Goal: Information Seeking & Learning: Learn about a topic

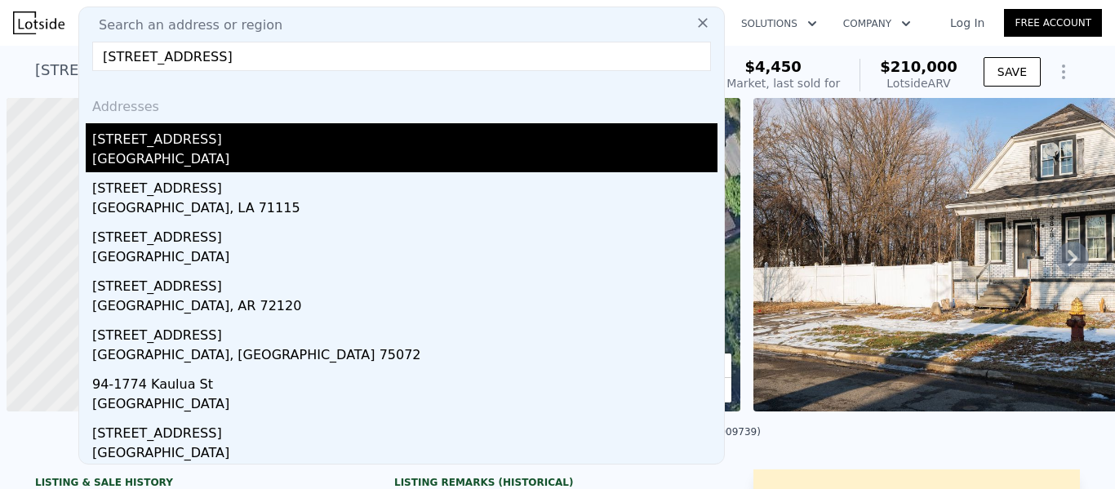
scroll to position [0, 7]
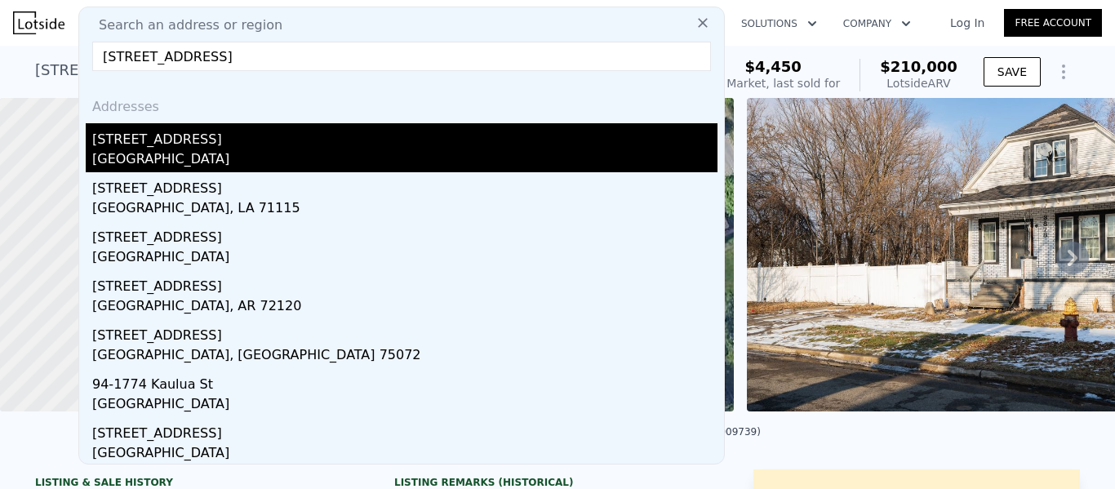
type input "9417 Mendota St"
click at [222, 155] on div "Detroit, MI 48204" at bounding box center [404, 160] width 625 height 23
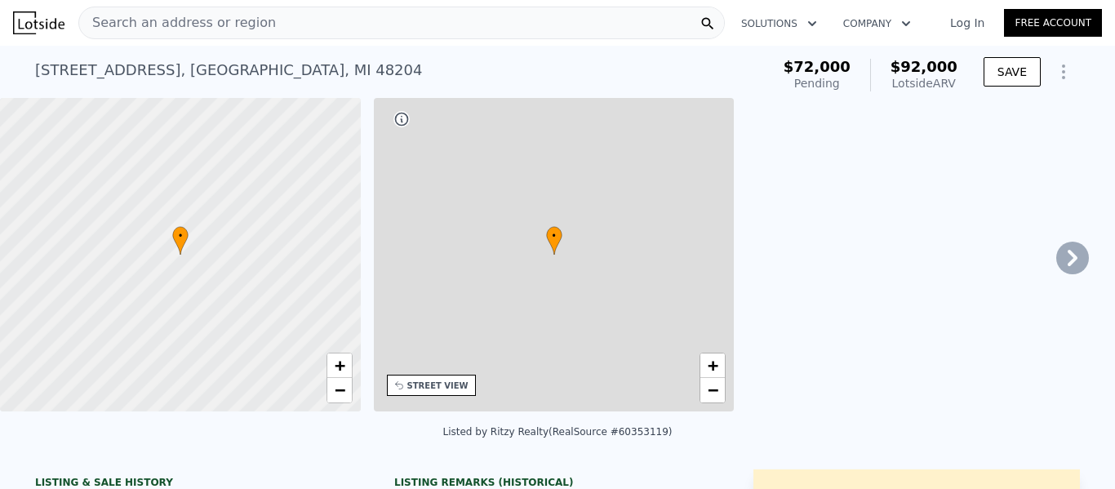
type input "3"
type input "1.5"
type input "849"
type input "1498"
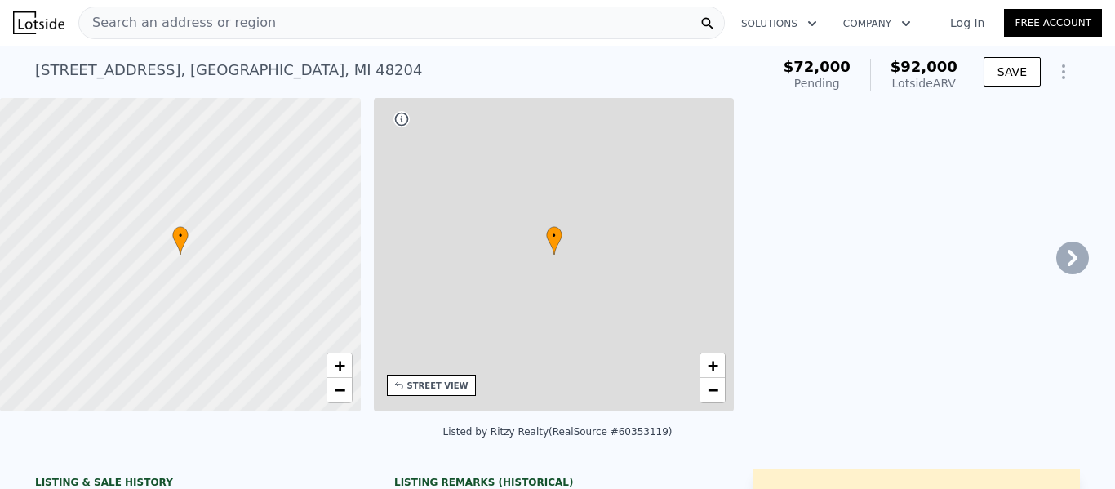
type input "0"
type input "$ 92,000"
type input "4"
type input "$ 8,690"
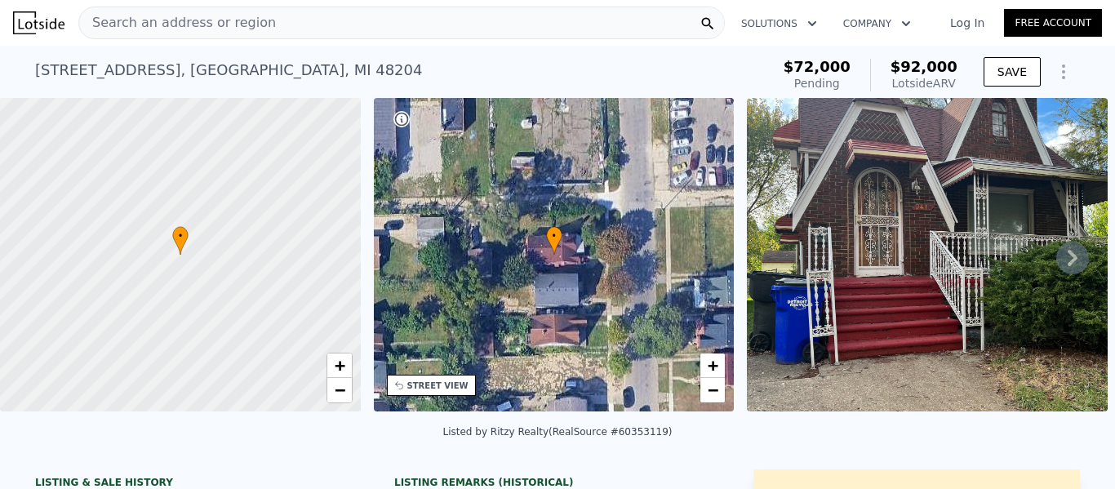
drag, startPoint x: 958, startPoint y: 82, endPoint x: 752, endPoint y: 0, distance: 221.7
click at [882, 63] on div "$72,000 Pending $92,000 Lotside ARV" at bounding box center [870, 75] width 187 height 46
copy div "$92,000 Lotside ARV"
click at [400, 20] on div "Search an address or region" at bounding box center [401, 23] width 647 height 33
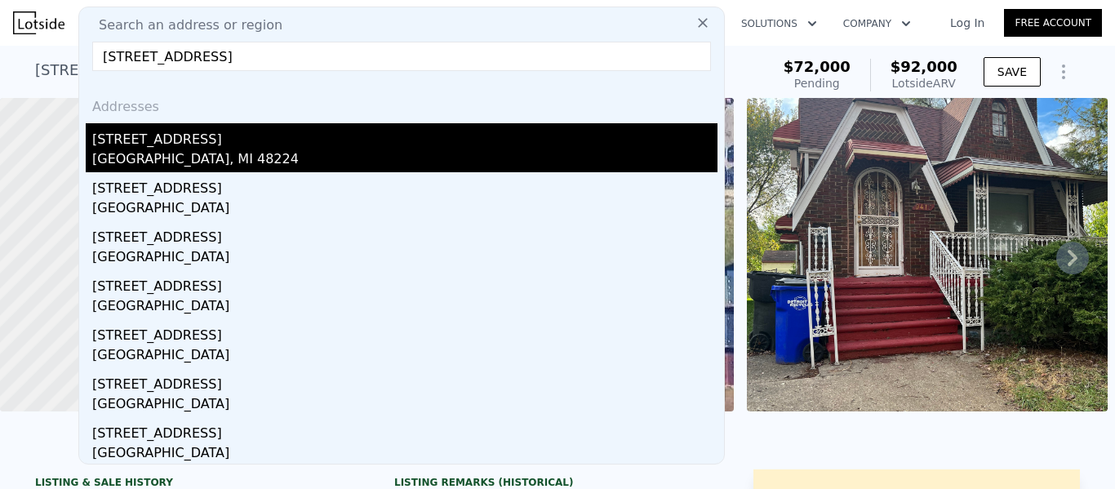
type input "5963 Wayburn St"
click at [248, 161] on div "Detroit, MI 48224" at bounding box center [404, 160] width 625 height 23
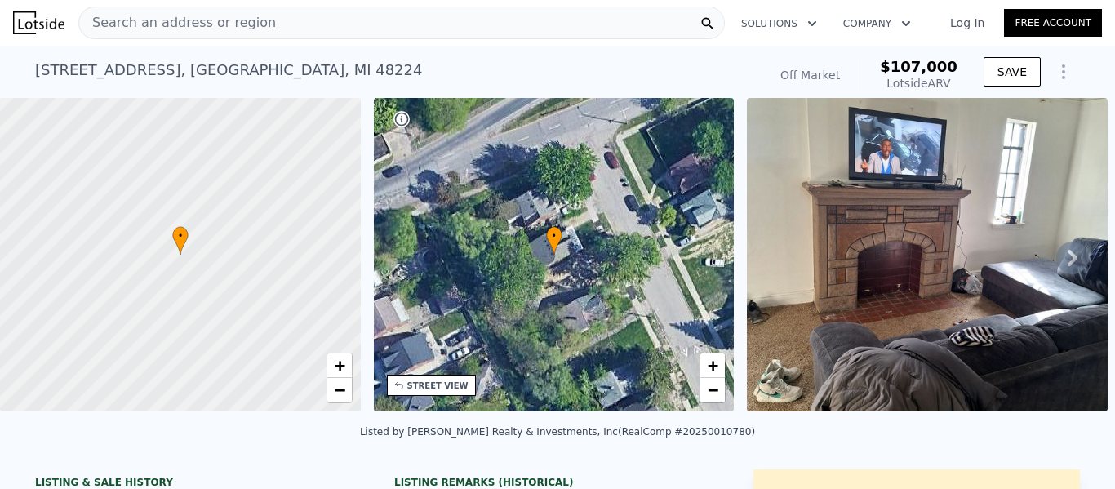
click at [209, 61] on div "5963 Wayburn St , Detroit , MI 48224" at bounding box center [228, 70] width 387 height 23
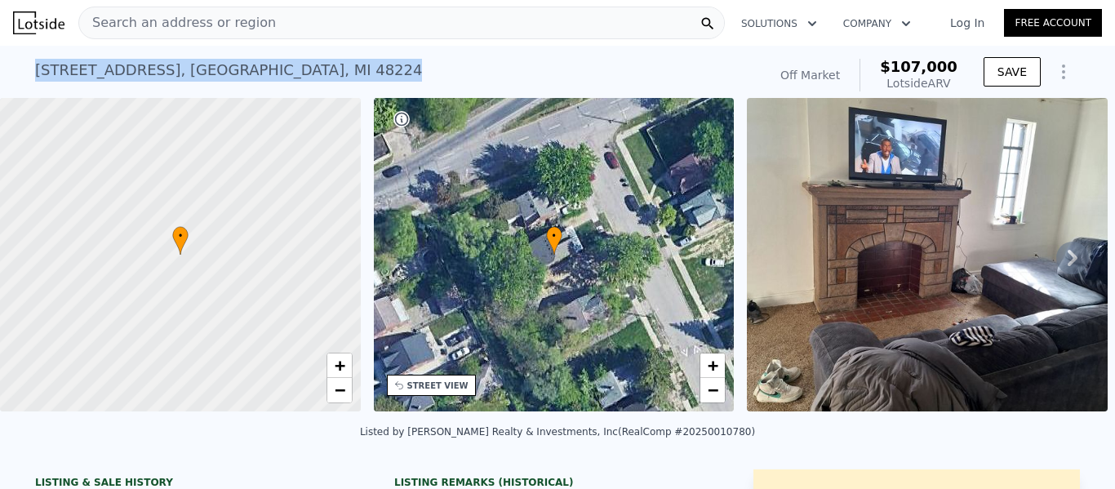
click at [209, 61] on div "5963 Wayburn St , Detroit , MI 48224" at bounding box center [228, 70] width 387 height 23
copy div "5963 Wayburn St , Detroit , MI 48224 No sales on record (~ARV $107k )"
drag, startPoint x: 954, startPoint y: 84, endPoint x: 893, endPoint y: 67, distance: 63.6
click at [893, 67] on div "$107,000 Lotside ARV" at bounding box center [909, 75] width 98 height 33
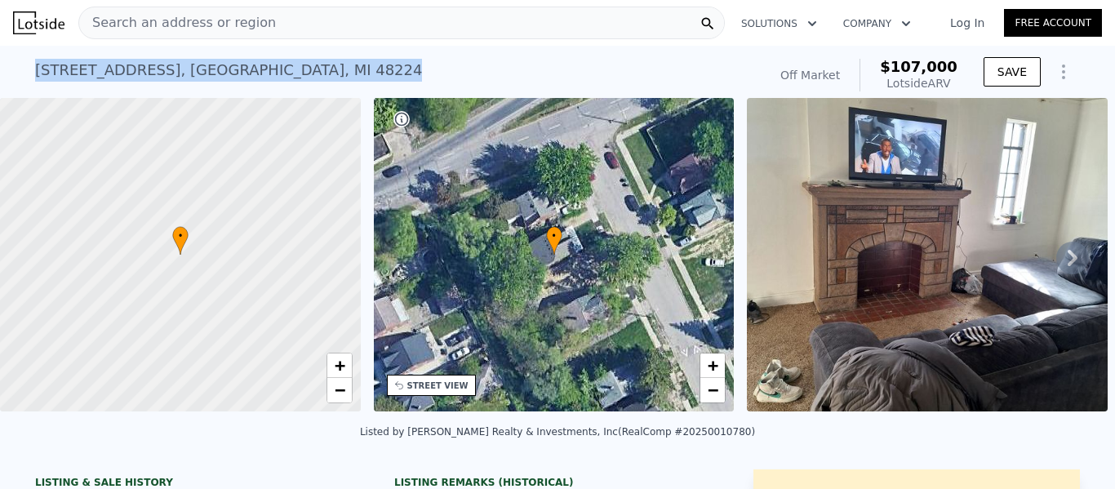
copy div "$107,000 Lotside ARV"
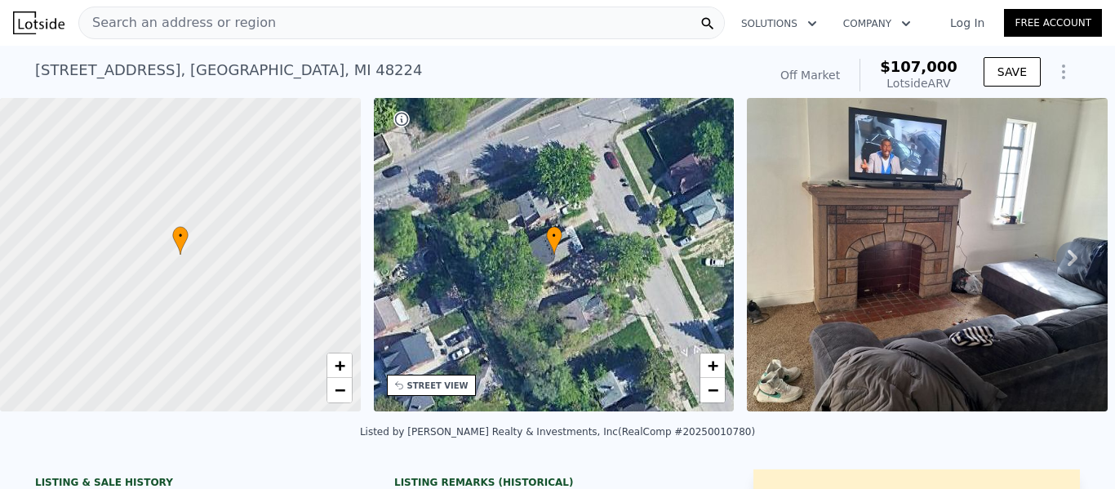
click at [263, 10] on div "Search an address or region" at bounding box center [401, 23] width 647 height 33
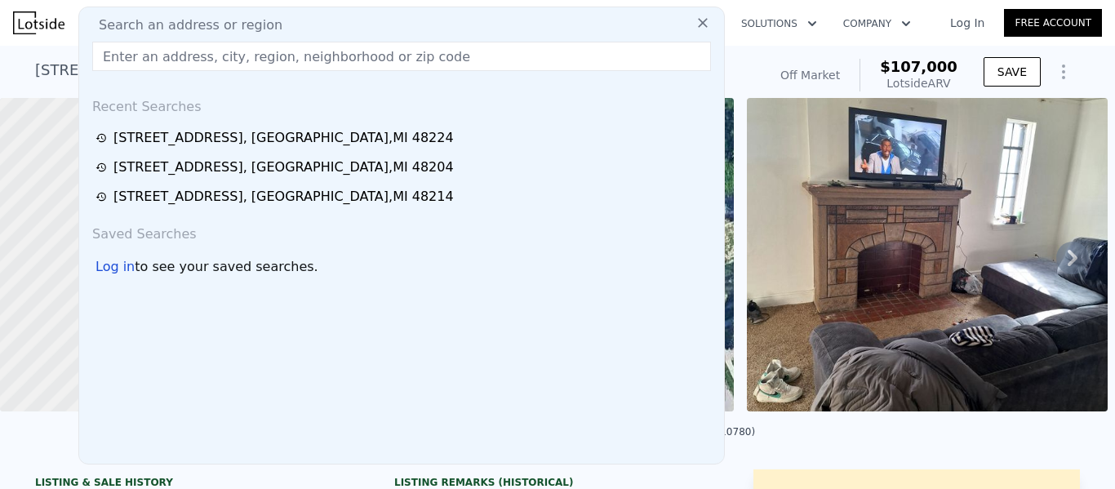
click at [277, 56] on input "text" at bounding box center [401, 56] width 619 height 29
paste input "[STREET_ADDRESS]"
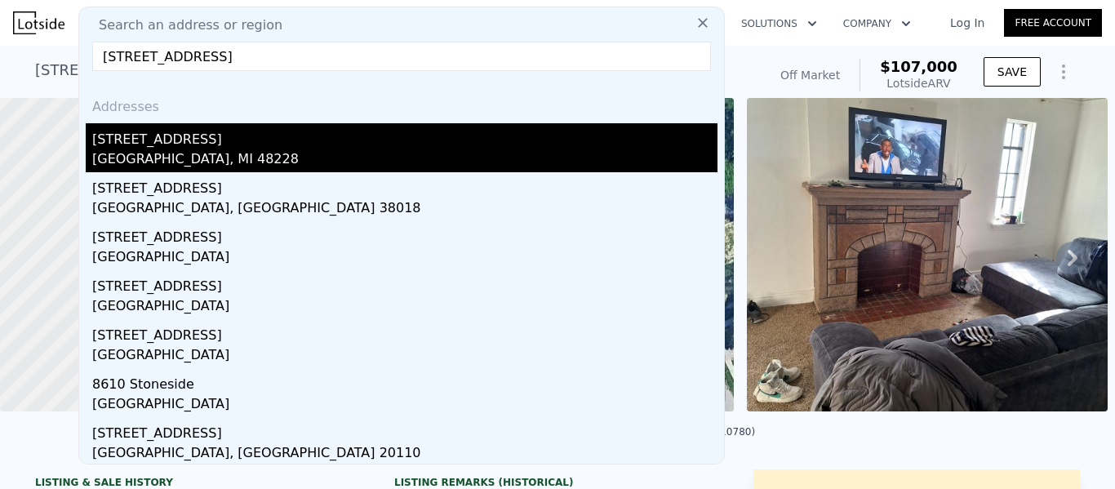
type input "[STREET_ADDRESS]"
click at [229, 147] on div "[STREET_ADDRESS]" at bounding box center [404, 136] width 625 height 26
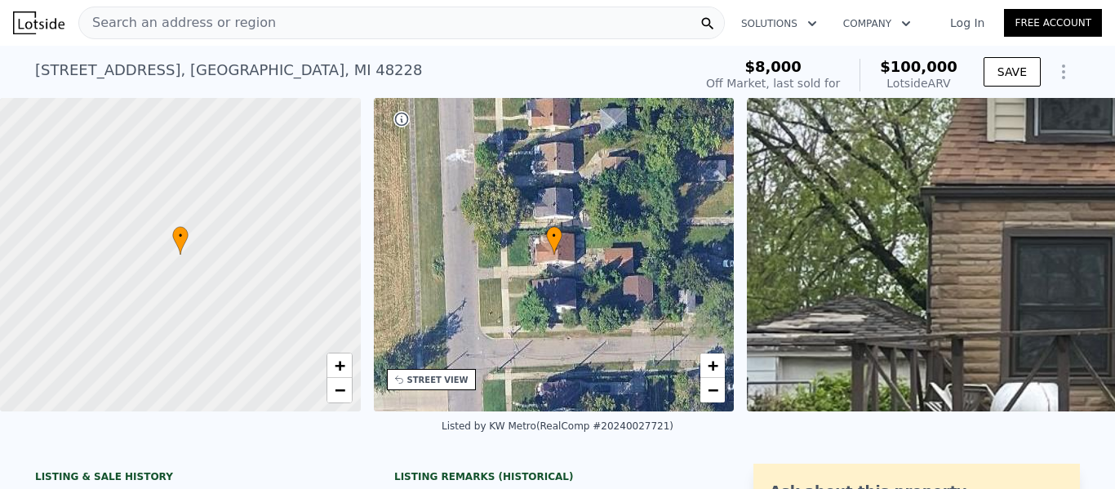
drag, startPoint x: 960, startPoint y: 83, endPoint x: 890, endPoint y: 71, distance: 71.3
click at [890, 71] on div "$8,000 Off Market, last sold for $100,000 Lotside ARV" at bounding box center [832, 75] width 265 height 46
copy div "$100,000 Lotside ARV"
drag, startPoint x: 767, startPoint y: 68, endPoint x: 861, endPoint y: 89, distance: 96.3
click at [861, 89] on div "$8,000 Off Market, last sold for $100,000 Lotside ARV" at bounding box center [831, 75] width 251 height 33
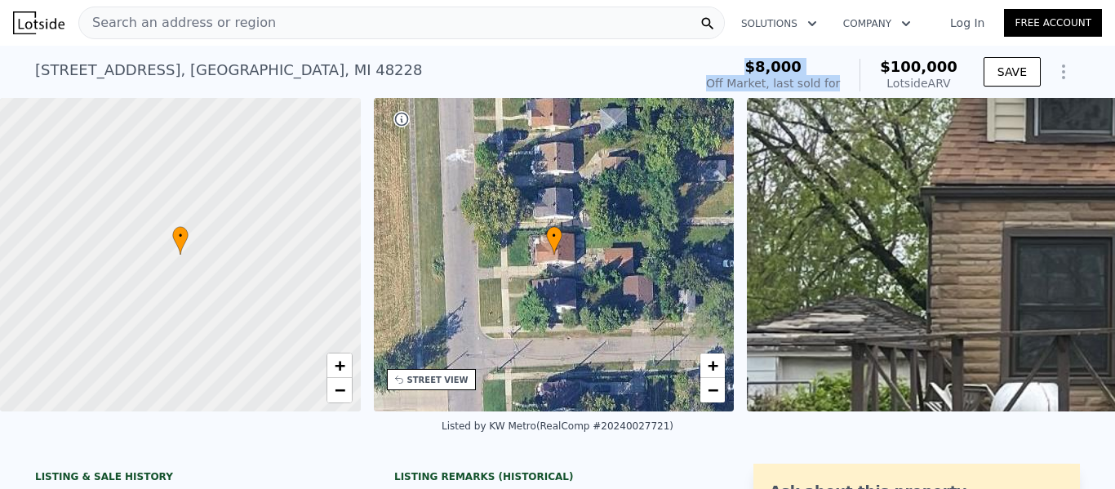
copy div "$8,000 Off Market, last sold for"
click at [256, 32] on div "Search an address or region" at bounding box center [401, 23] width 647 height 33
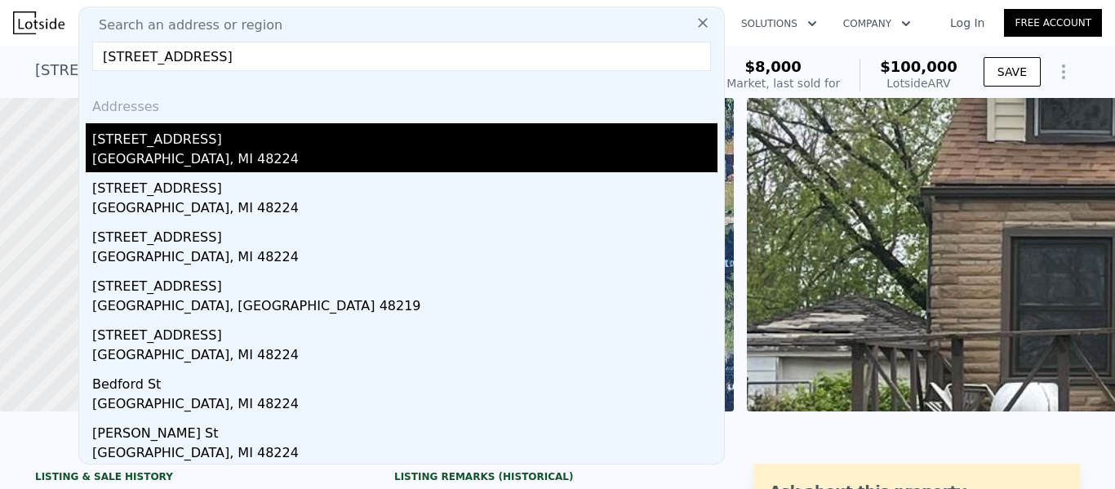
type input "17431 Windsor St Detroit, MI 48224"
click at [185, 150] on div "Detroit, MI 48224" at bounding box center [404, 160] width 625 height 23
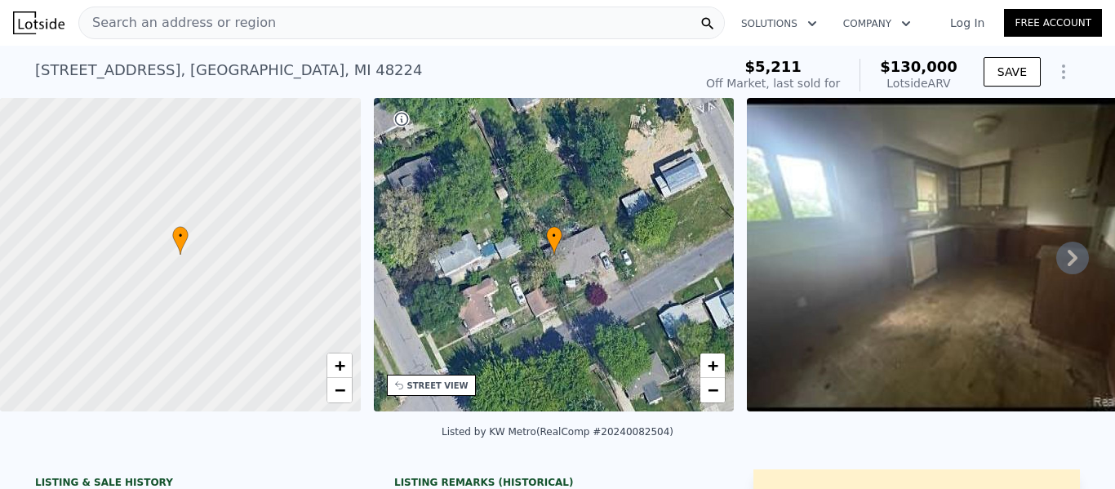
drag, startPoint x: 954, startPoint y: 83, endPoint x: 895, endPoint y: 67, distance: 61.8
click at [895, 67] on div "$130,000 Lotside ARV" at bounding box center [909, 75] width 98 height 33
copy div "$130,000 Lotside ARV"
drag, startPoint x: 767, startPoint y: 64, endPoint x: 856, endPoint y: 87, distance: 91.3
click at [856, 87] on div "$5,211 Off Market, last sold for $130,000 Lotside ARV" at bounding box center [831, 75] width 251 height 33
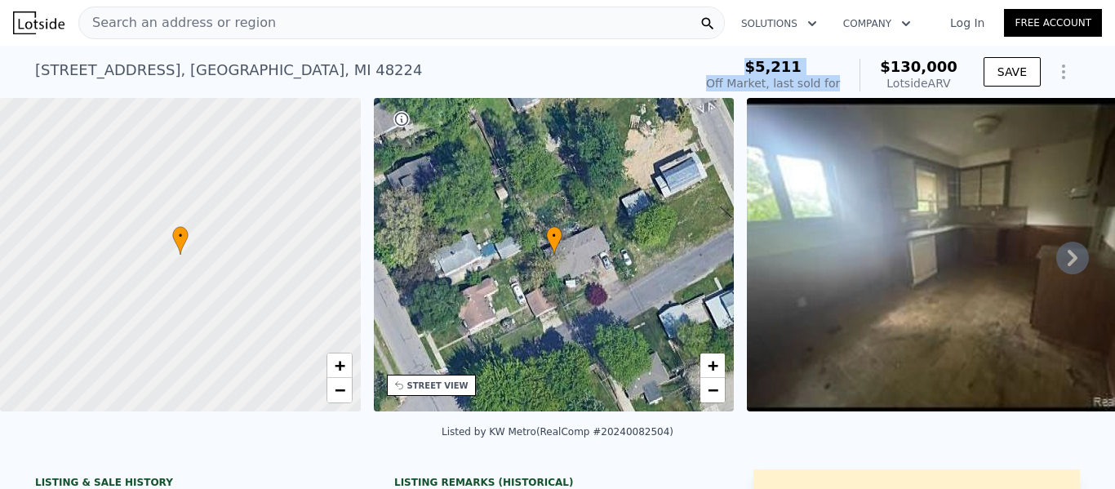
copy div "$5,211 Off Market, last sold for"
click at [493, 26] on div "Search an address or region" at bounding box center [401, 23] width 647 height 33
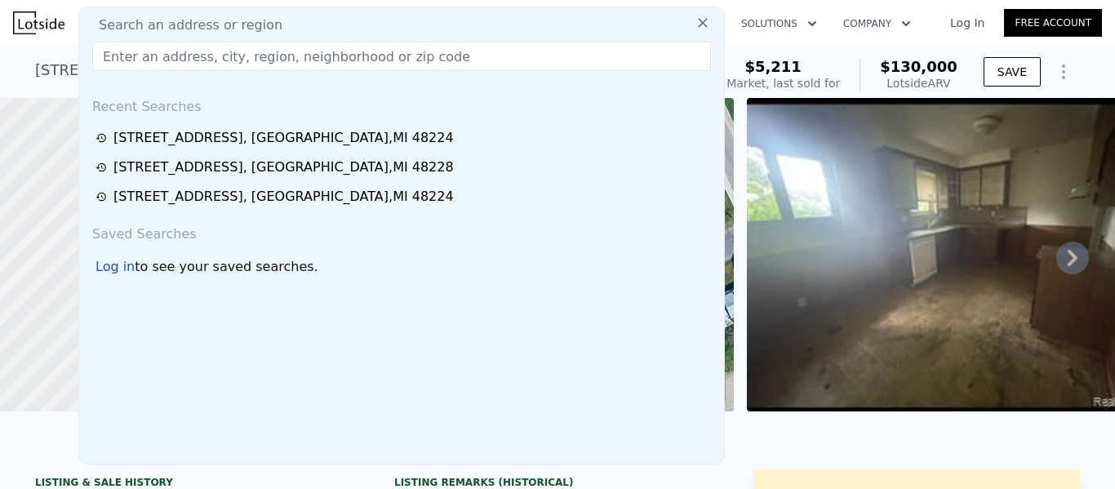
click at [469, 63] on input "text" at bounding box center [401, 56] width 619 height 29
paste input "16726 Stahelin Ave Detroit, MI 48219"
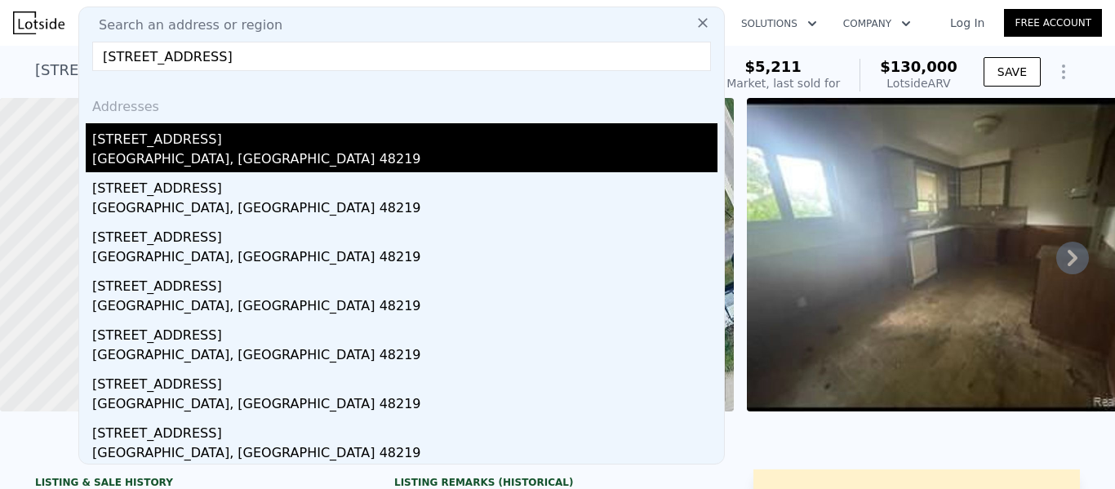
type input "16726 Stahelin Ave Detroit, MI 48219"
click at [327, 144] on div "16726 Stahelin Ave" at bounding box center [404, 136] width 625 height 26
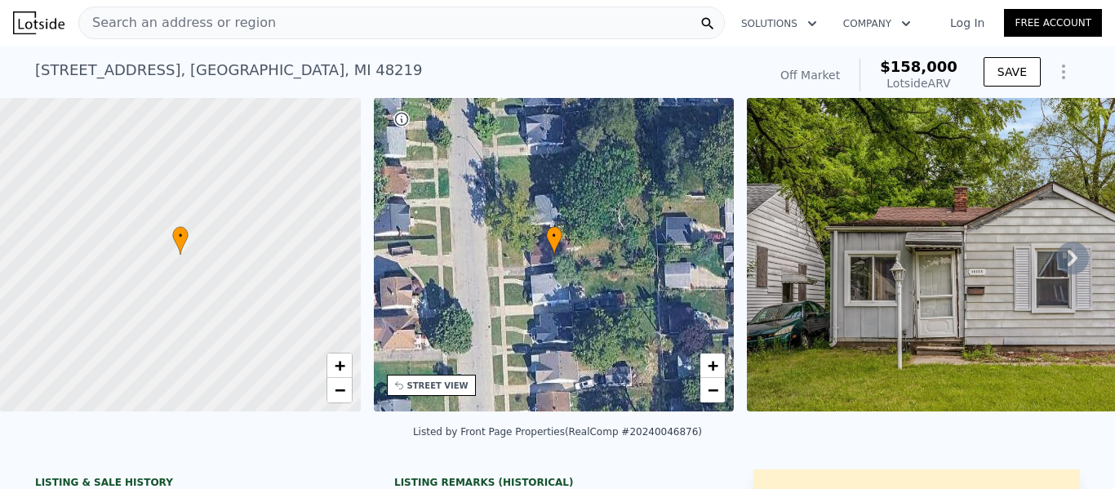
drag, startPoint x: 960, startPoint y: 85, endPoint x: 892, endPoint y: 69, distance: 70.5
click at [892, 69] on div "Off Market $158,000 Lotside ARV" at bounding box center [869, 75] width 190 height 46
copy div "$158,000 Lotside ARV"
click at [576, 26] on div "Search an address or region" at bounding box center [401, 23] width 647 height 33
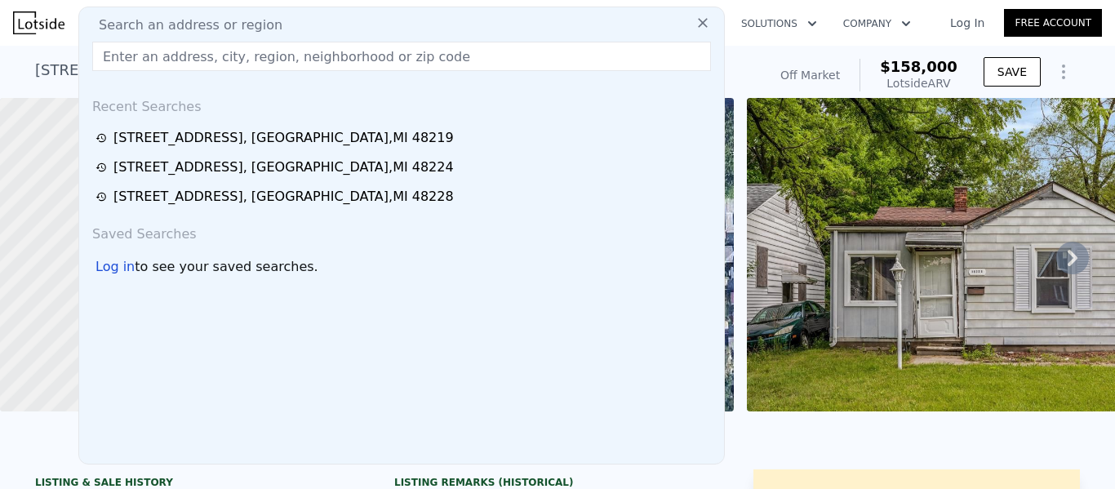
click at [542, 19] on div "Search an address or region" at bounding box center [402, 26] width 632 height 20
click at [443, 47] on input "text" at bounding box center [401, 56] width 619 height 29
paste input "15384 Kentucky St Detroit, MI 48238"
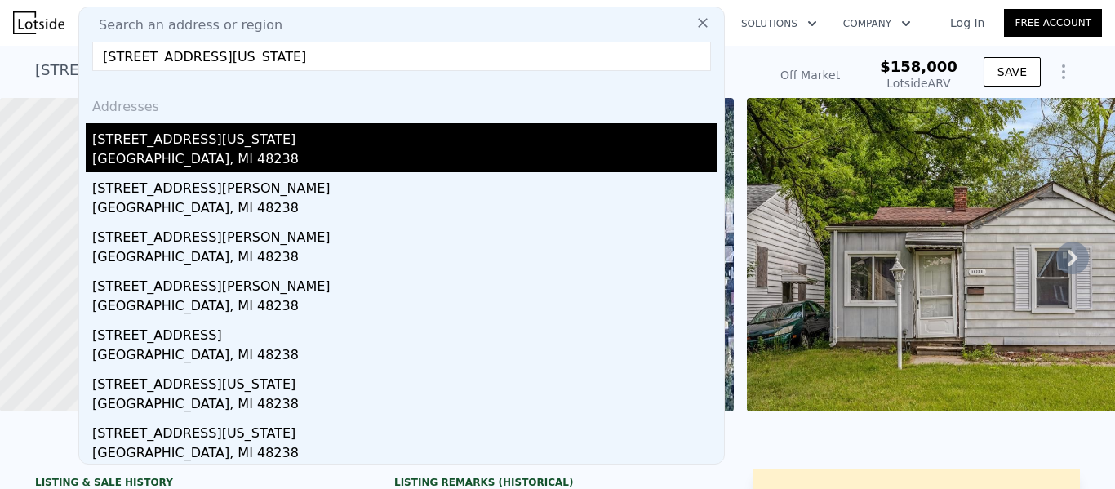
type input "15384 Kentucky St Detroit, MI 48238"
click at [229, 141] on div "[STREET_ADDRESS][US_STATE]" at bounding box center [404, 136] width 625 height 26
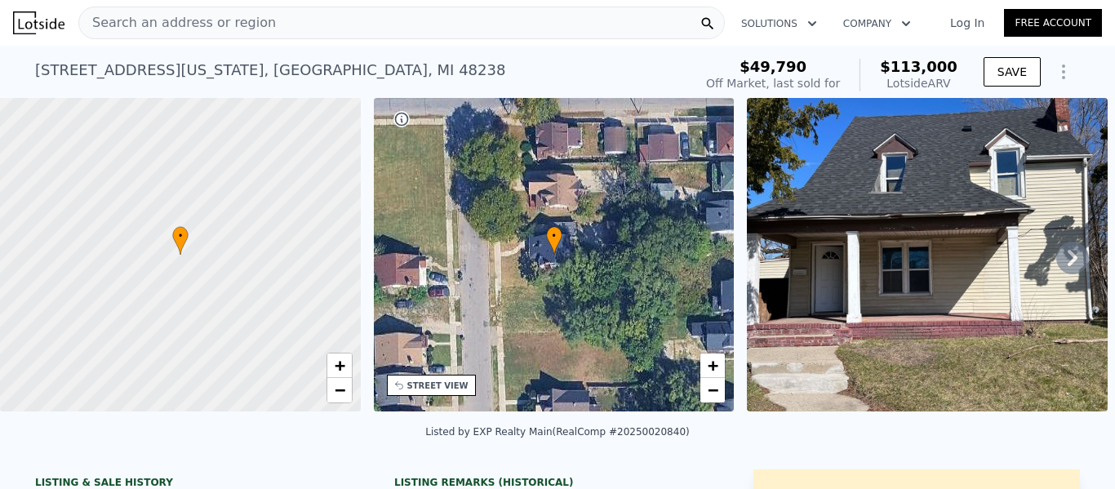
drag, startPoint x: 958, startPoint y: 84, endPoint x: 886, endPoint y: 73, distance: 72.8
click at [886, 73] on div "$49,790 Off Market, last sold for $113,000 Lotside ARV" at bounding box center [832, 75] width 265 height 46
copy div "$113,000 Lotside ARV"
drag, startPoint x: 854, startPoint y: 83, endPoint x: 740, endPoint y: 65, distance: 115.7
click at [740, 65] on div "$49,790 Off Market, last sold for $113,000 Lotside ARV" at bounding box center [831, 75] width 251 height 33
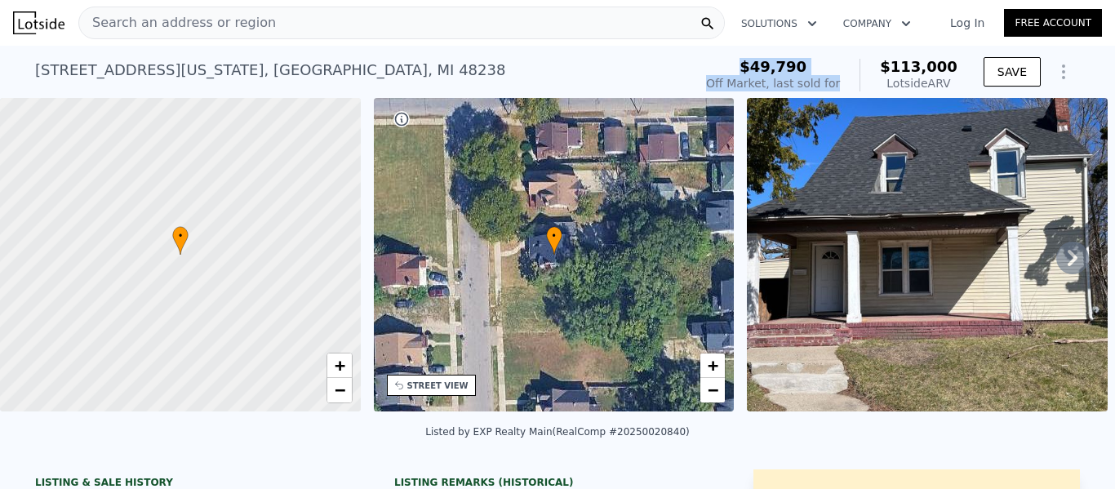
copy div "$49,790 Off Market, last sold for"
click at [503, 23] on div "Search an address or region" at bounding box center [401, 23] width 647 height 33
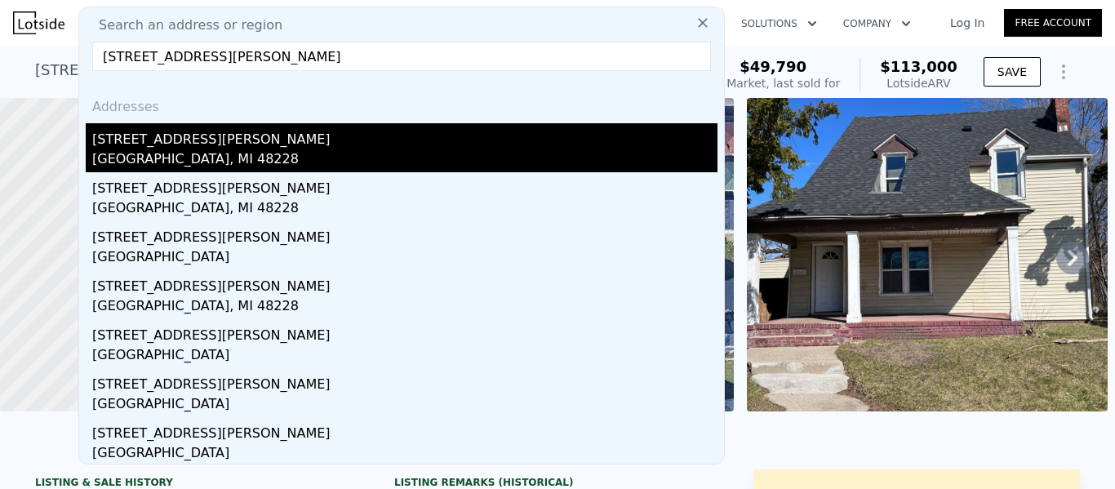
type input "8317 Minock St"
click at [365, 130] on div "8317 Minock St" at bounding box center [404, 136] width 625 height 26
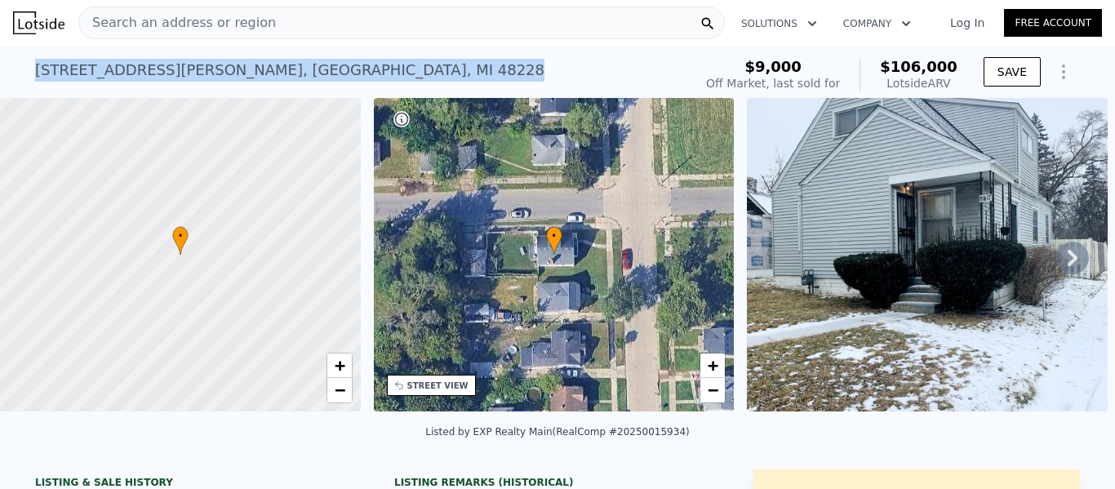
drag, startPoint x: 261, startPoint y: 68, endPoint x: 8, endPoint y: 69, distance: 253.1
click at [8, 69] on div "8317 Minock St , Detroit , MI 48228 No sales on record (~ARV $106k ) $9,000 Off…" at bounding box center [557, 72] width 1115 height 52
drag, startPoint x: 954, startPoint y: 80, endPoint x: 898, endPoint y: 54, distance: 61.4
click at [898, 54] on div "$9,000 Off Market, last sold for $106,000 Lotside ARV" at bounding box center [832, 75] width 265 height 46
click at [959, 79] on div "$9,000 Off Market, last sold for $106,000 Lotside ARV" at bounding box center [832, 75] width 265 height 46
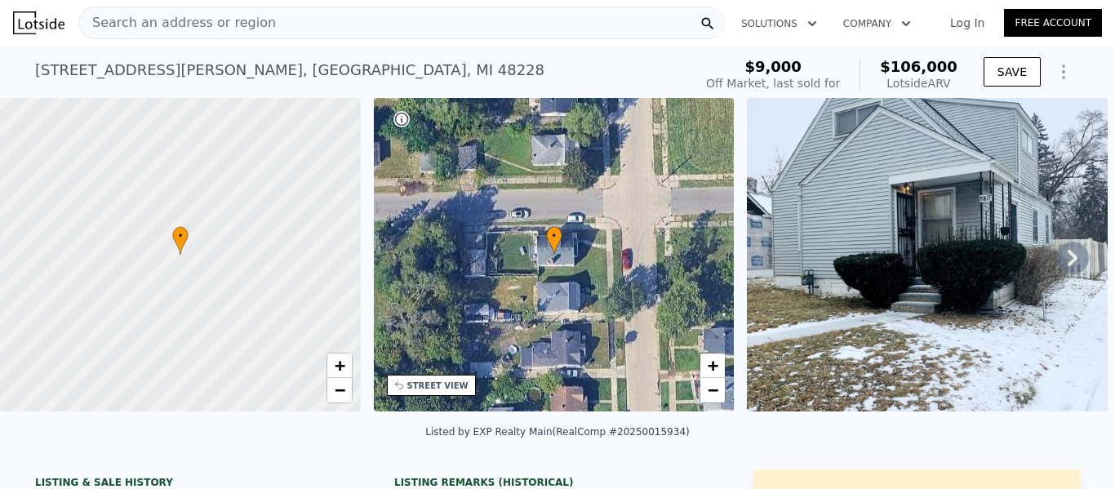
drag, startPoint x: 959, startPoint y: 79, endPoint x: 884, endPoint y: 68, distance: 76.0
click at [884, 68] on div "$9,000 Off Market, last sold for $106,000 Lotside ARV" at bounding box center [832, 75] width 265 height 46
click at [253, 21] on div "Search an address or region" at bounding box center [401, 23] width 647 height 33
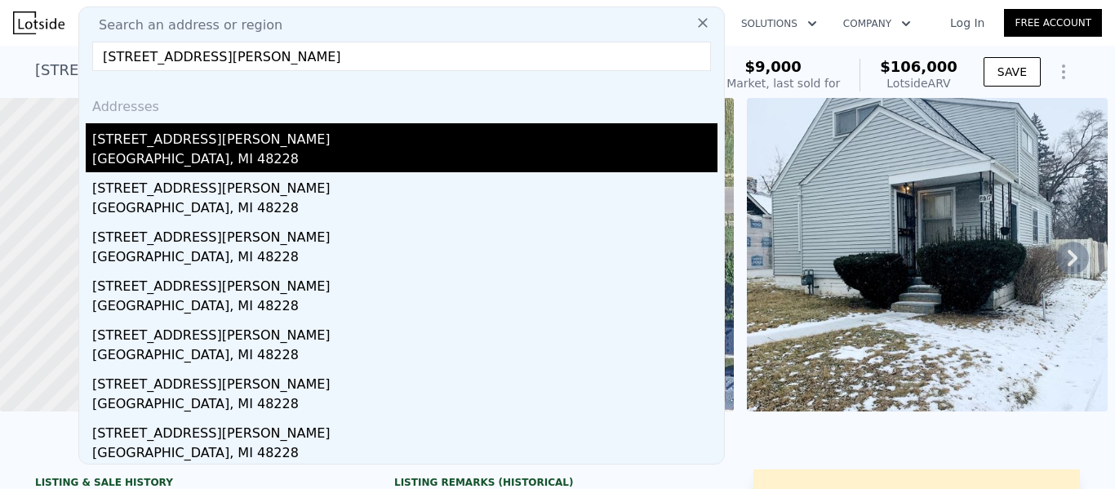
type input "9161 Littlefield St Detroit, MI 48228"
click at [306, 141] on div "[STREET_ADDRESS][PERSON_NAME]" at bounding box center [404, 136] width 625 height 26
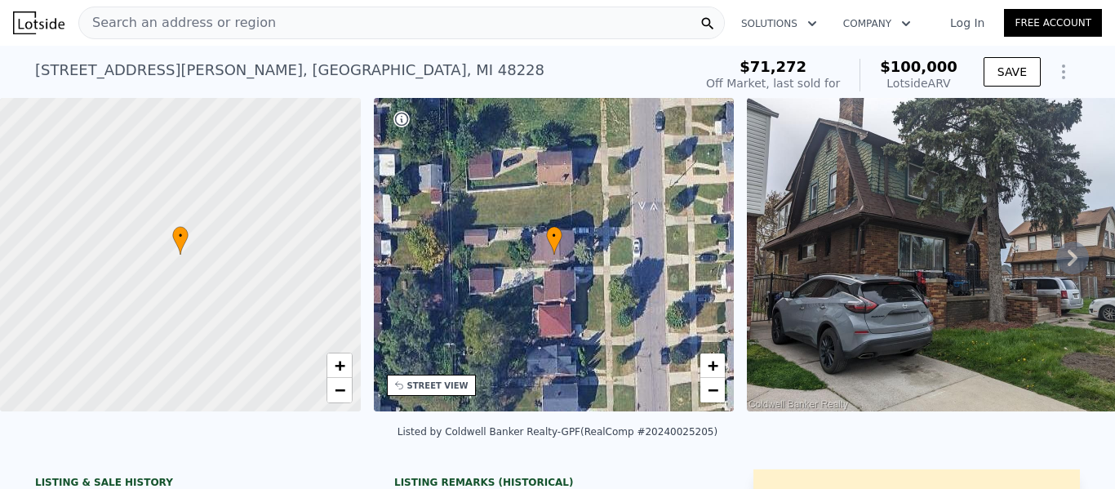
click at [503, 9] on div "Search an address or region" at bounding box center [401, 23] width 647 height 33
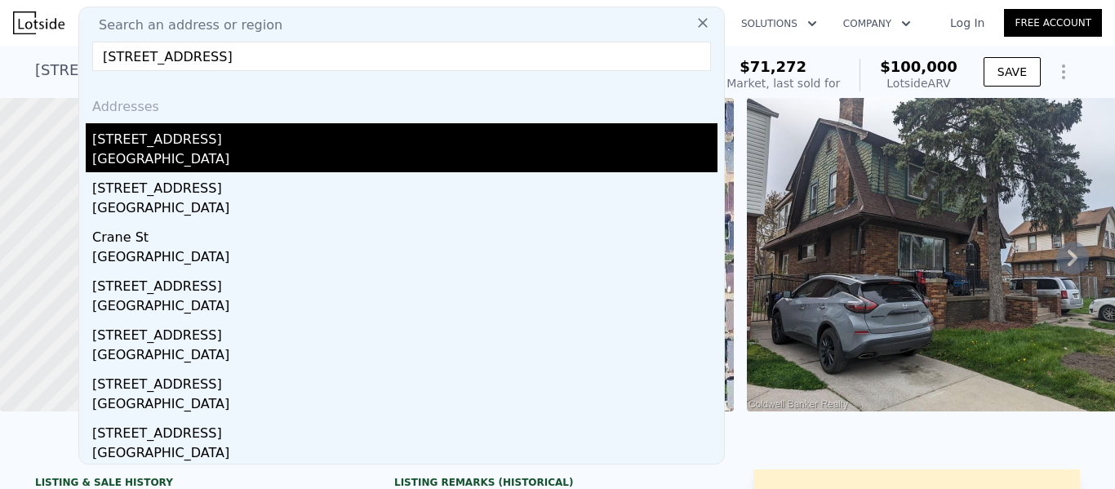
type input "3878 Crane St Detroit, MI 48214"
click at [309, 153] on div "Wayne County, MI 48214" at bounding box center [404, 160] width 625 height 23
type input "2"
type input "5"
type input "3"
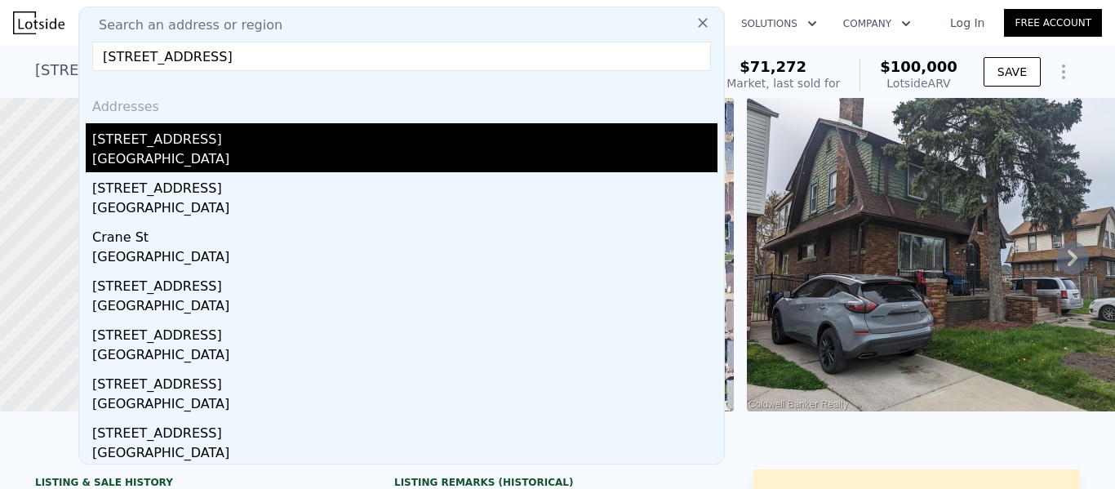
type input "1172"
type input "1986"
type input "3049.2000000000003"
type input "4791.6"
type input "$ 210,000"
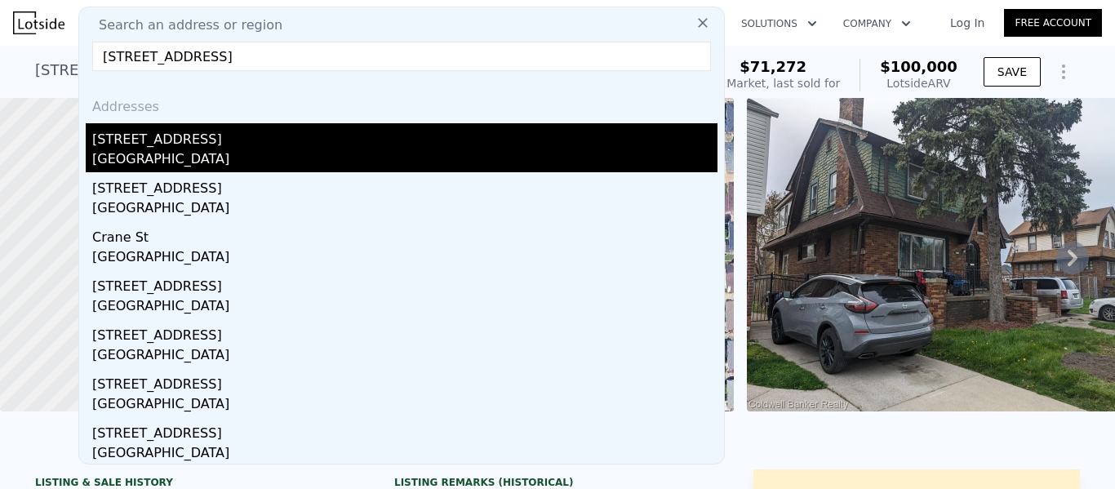
type input "5"
type input "$ 155,686"
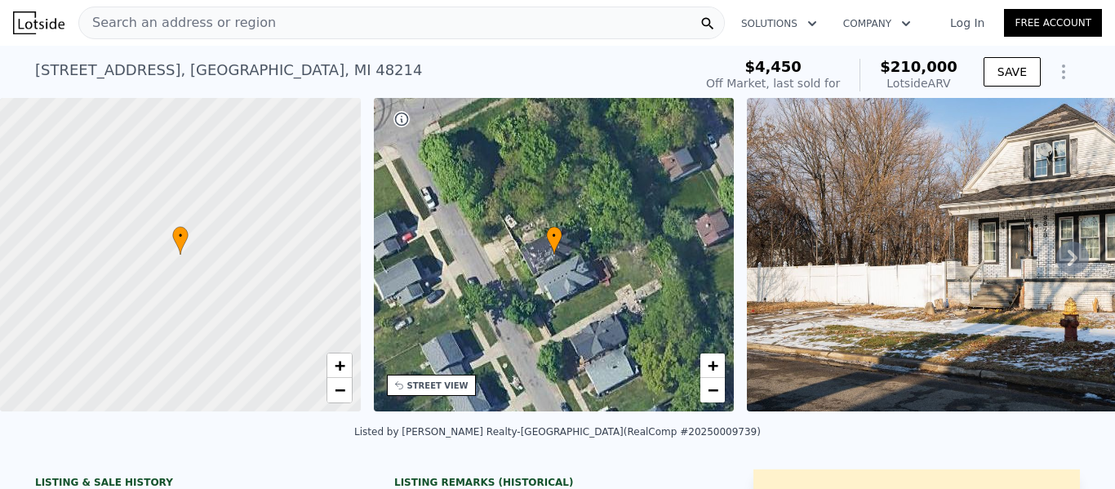
click at [419, 24] on div "Search an address or region" at bounding box center [401, 23] width 647 height 33
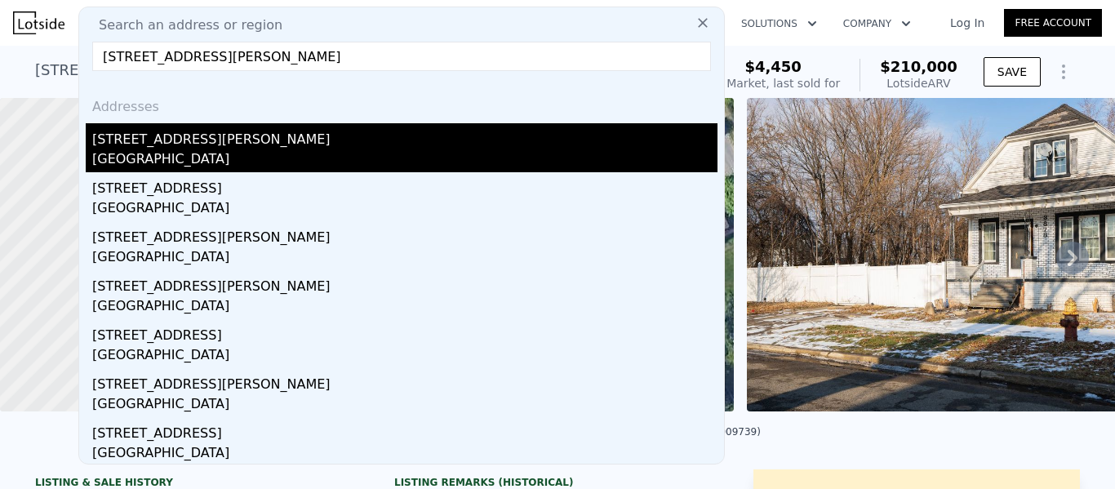
type input "20267 Forrer St Detroit, MI 48235"
click at [248, 145] on div "[STREET_ADDRESS][PERSON_NAME]" at bounding box center [404, 136] width 625 height 26
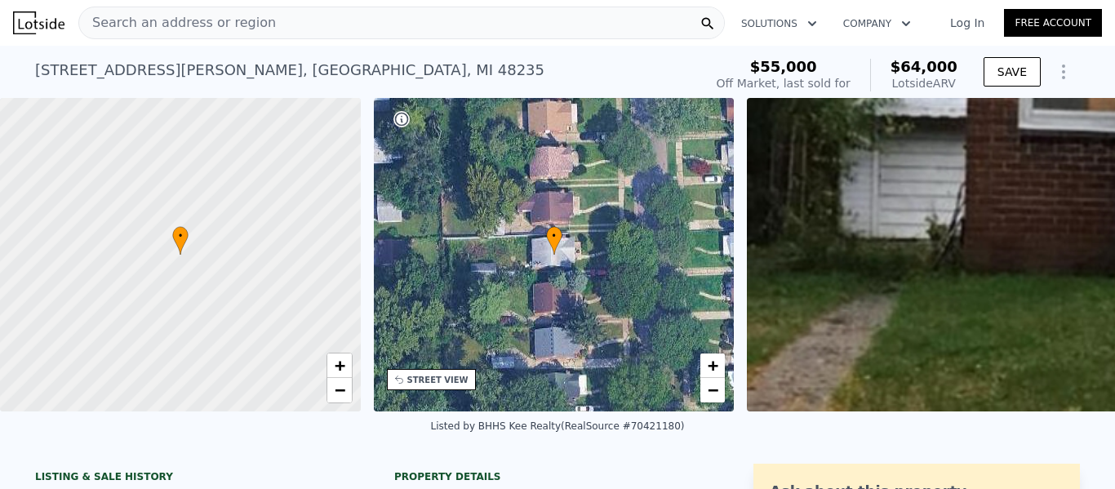
type input "$ 64,000"
type input "-$ 10,174"
click at [293, 31] on div "Search an address or region" at bounding box center [401, 23] width 647 height 33
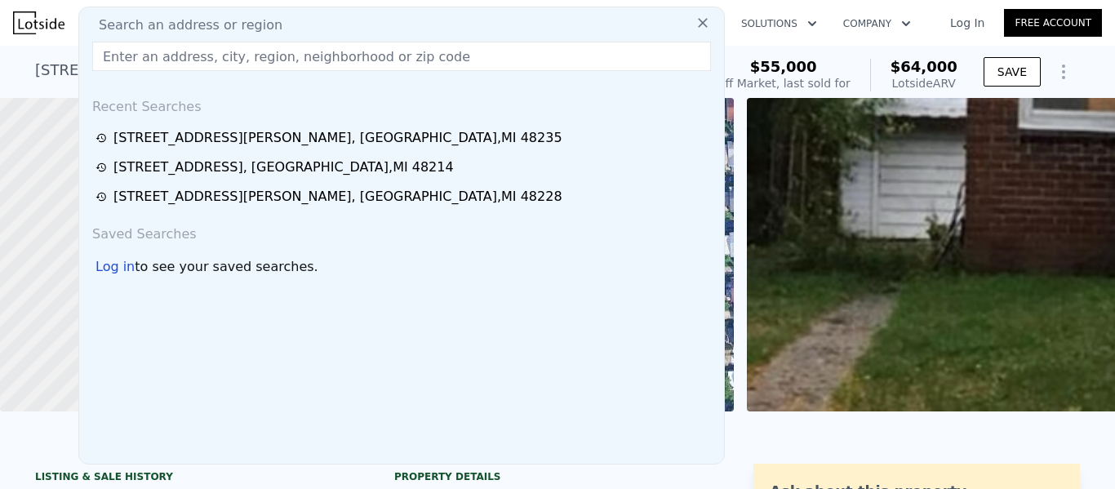
type input "10340 Elmira St Detroit, MI 48204"
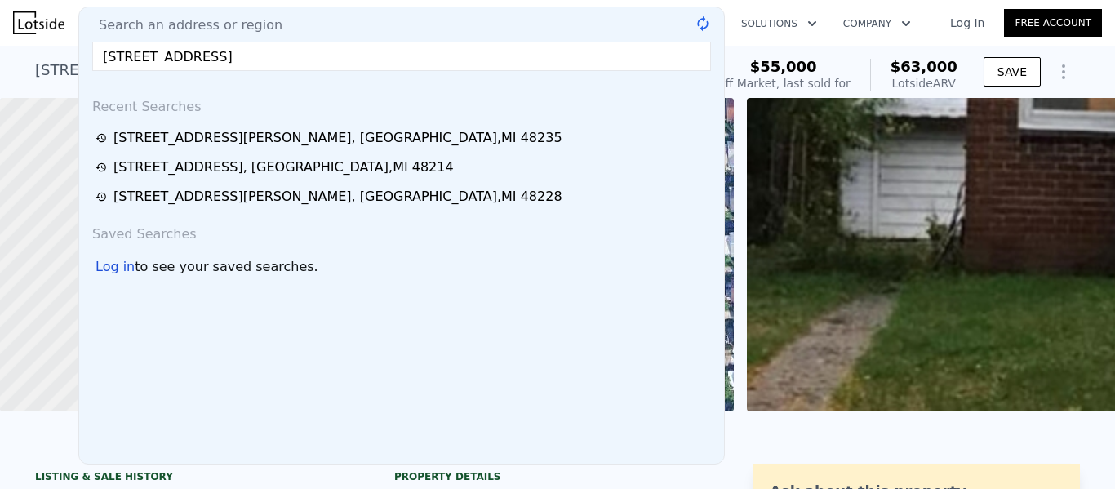
type input "$ 63,000"
type input "-$ 11,113"
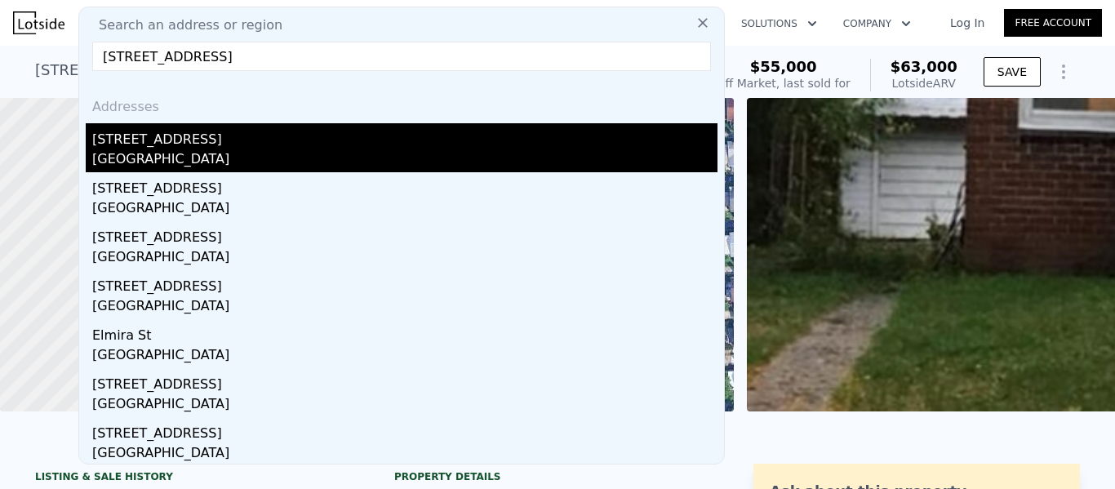
type input "10340 Elmira St Detroit, MI 48204"
click at [350, 137] on div "[STREET_ADDRESS]" at bounding box center [404, 136] width 625 height 26
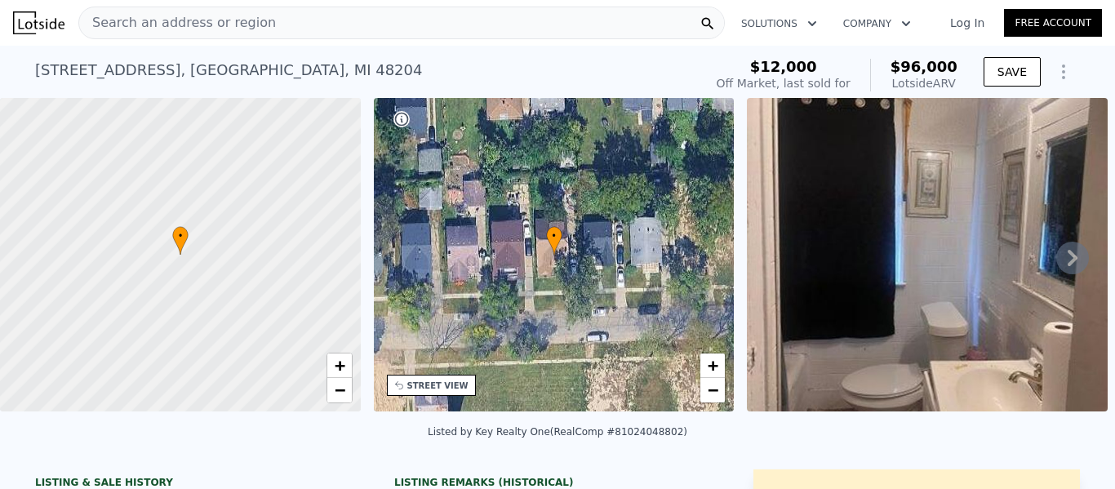
drag, startPoint x: 959, startPoint y: 86, endPoint x: 900, endPoint y: 67, distance: 62.5
click at [900, 67] on div "$12,000 Off Market, last sold for $96,000 Lotside ARV" at bounding box center [837, 75] width 254 height 46
click at [286, 27] on div "Search an address or region" at bounding box center [401, 23] width 647 height 33
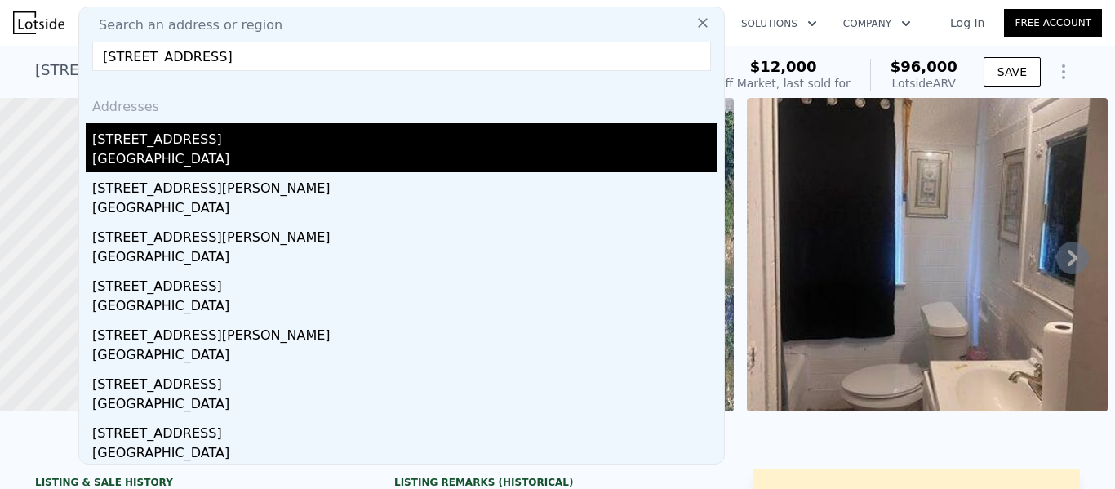
type input "14118 Sussex St Detroit, MI 48227"
click at [220, 140] on div "[STREET_ADDRESS]" at bounding box center [404, 136] width 625 height 26
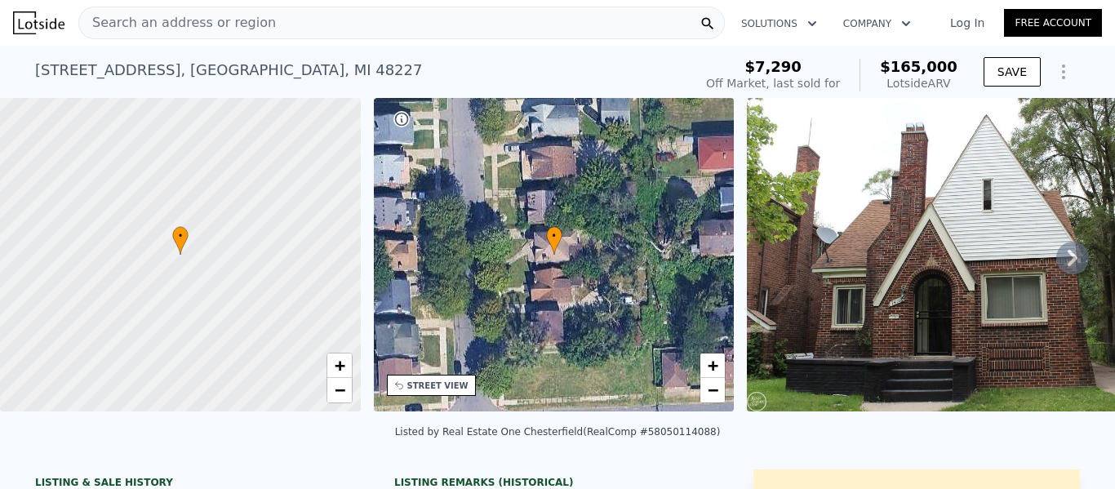
drag, startPoint x: 958, startPoint y: 82, endPoint x: 896, endPoint y: 60, distance: 65.6
click at [896, 60] on div "$7,290 Off Market, last sold for $165,000 Lotside ARV" at bounding box center [832, 75] width 265 height 46
click at [583, 31] on div "Search an address or region" at bounding box center [401, 23] width 647 height 33
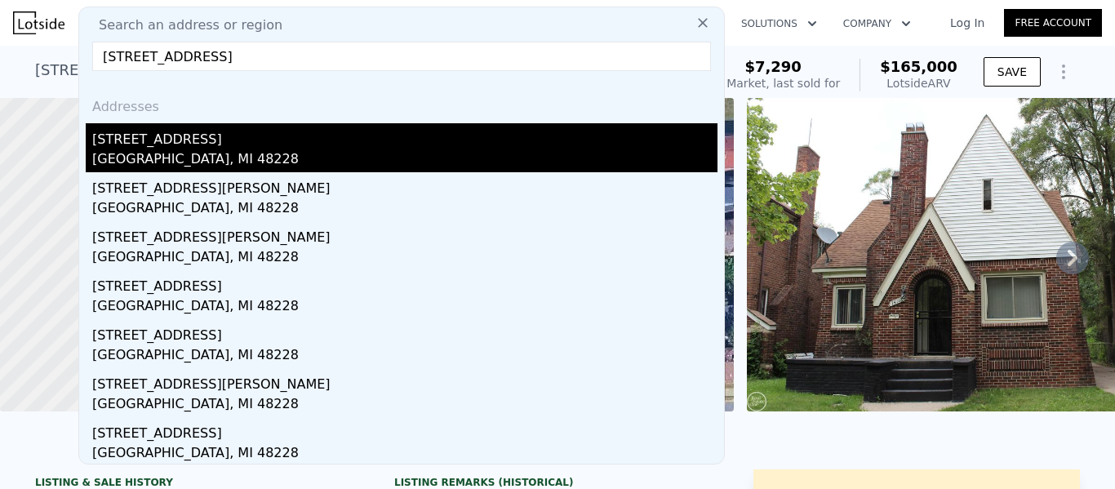
type input "9371 Auburn St Detroit, MI 48228"
click at [312, 132] on div "[STREET_ADDRESS]" at bounding box center [404, 136] width 625 height 26
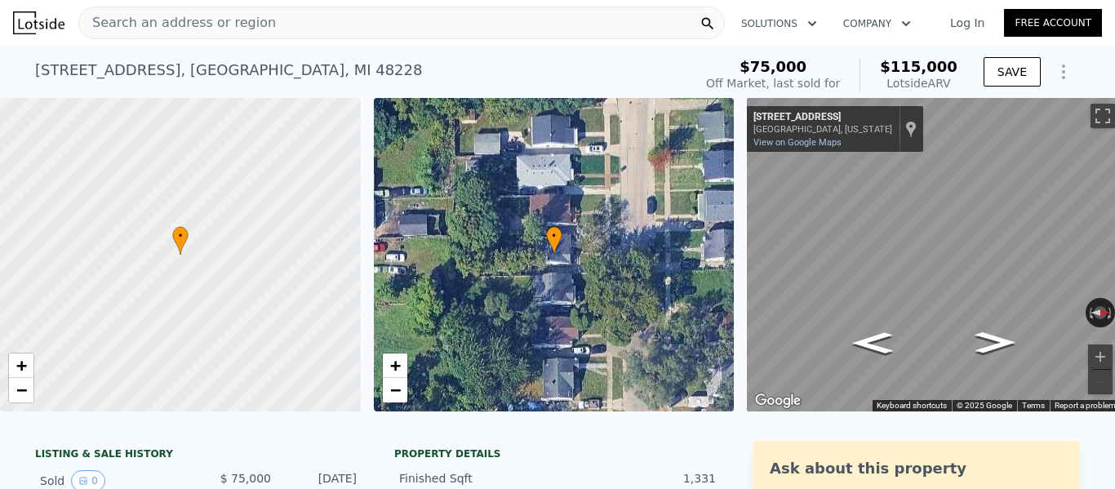
click at [894, 66] on div "$75,000 Off Market, last sold for $115,000 Lotside ARV" at bounding box center [832, 75] width 265 height 46
click at [894, 66] on span "$115,000" at bounding box center [919, 66] width 78 height 17
drag, startPoint x: 955, startPoint y: 87, endPoint x: 942, endPoint y: 82, distance: 13.7
click at [895, 62] on div "$115,000 Lotside ARV" at bounding box center [909, 75] width 98 height 33
click at [959, 90] on div "$75,000 Off Market, last sold for $115,000 Lotside ARV" at bounding box center [832, 75] width 265 height 46
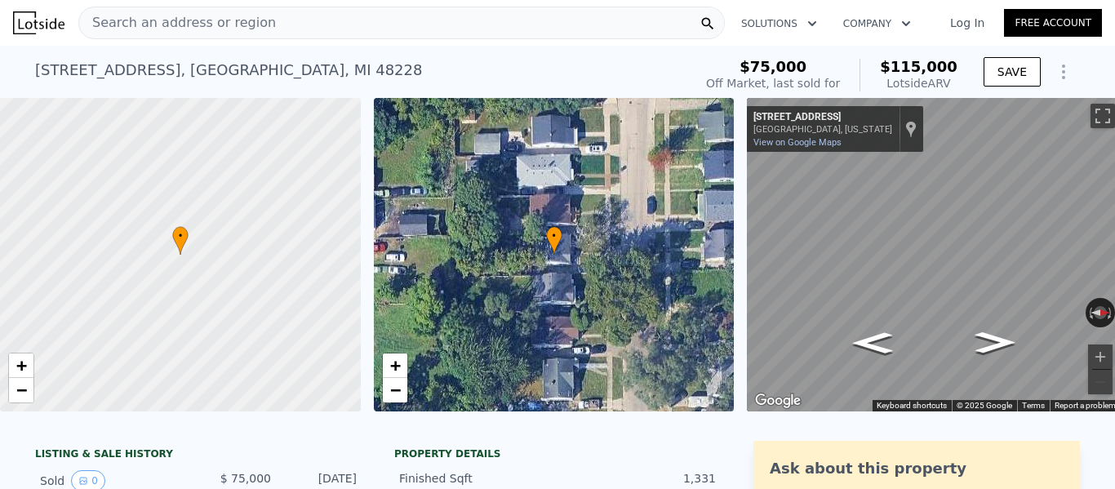
click at [310, 24] on div "Search an address or region" at bounding box center [401, 23] width 647 height 33
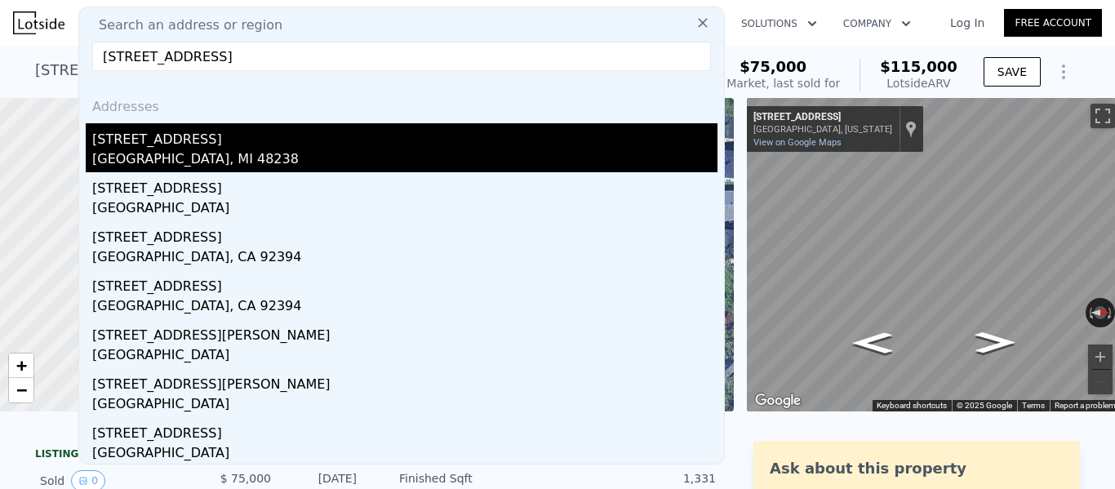
type input "[STREET_ADDRESS]"
click at [297, 152] on div "[GEOGRAPHIC_DATA], MI 48238" at bounding box center [404, 160] width 625 height 23
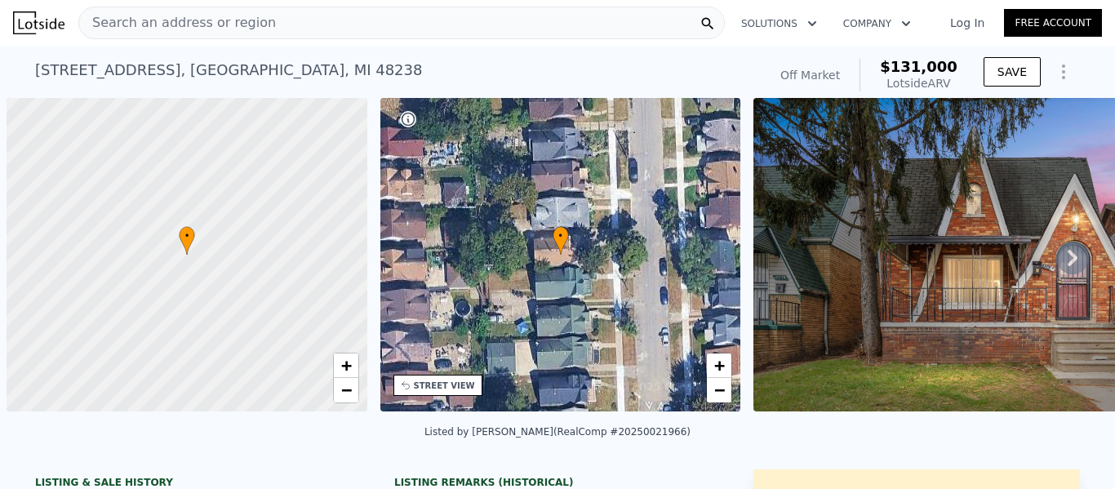
scroll to position [0, 7]
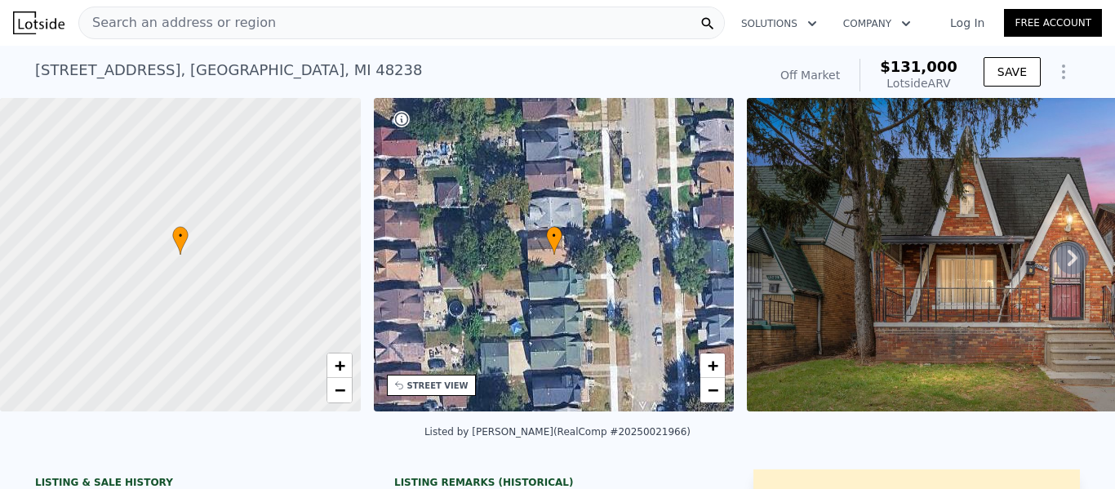
drag, startPoint x: 956, startPoint y: 79, endPoint x: 870, endPoint y: 59, distance: 88.1
click at [870, 59] on div "Off Market $131,000 Lotside ARV" at bounding box center [869, 75] width 190 height 46
copy div "$131,000 Lotside ARV"
click at [206, 20] on span "Search an address or region" at bounding box center [177, 23] width 197 height 20
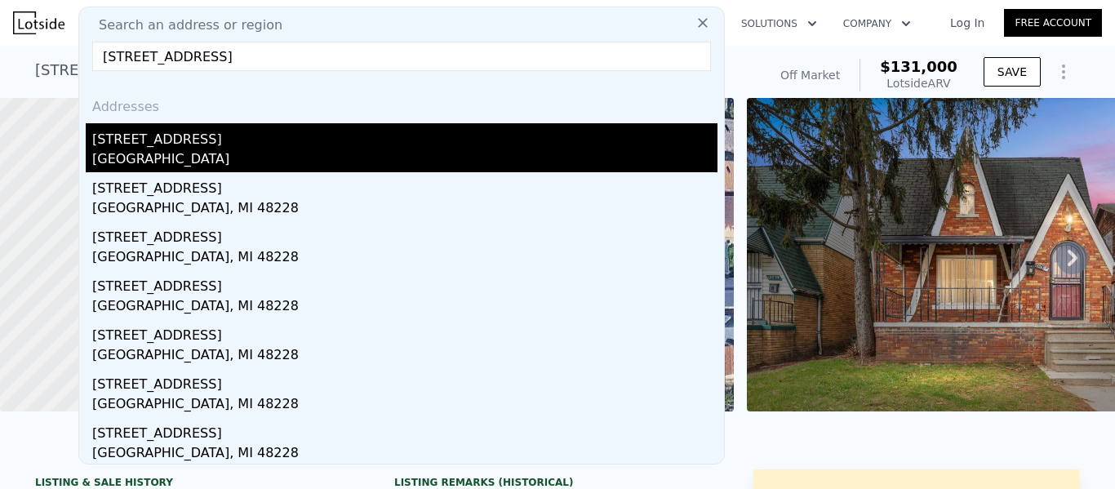
type input "[STREET_ADDRESS]"
click at [261, 153] on div "[GEOGRAPHIC_DATA]" at bounding box center [404, 160] width 625 height 23
click at [261, 153] on div at bounding box center [180, 255] width 433 height 376
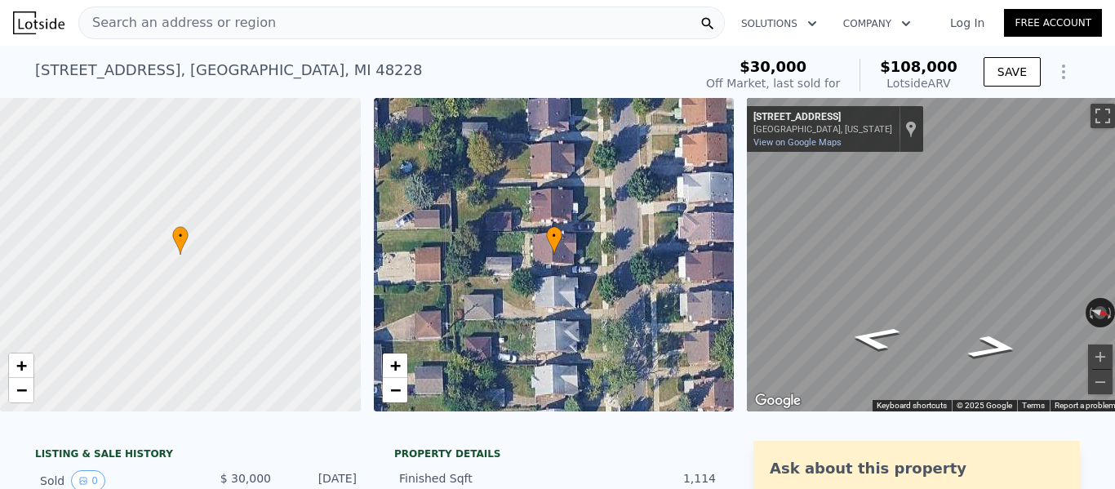
click at [263, 24] on div "Search an address or region" at bounding box center [401, 23] width 647 height 33
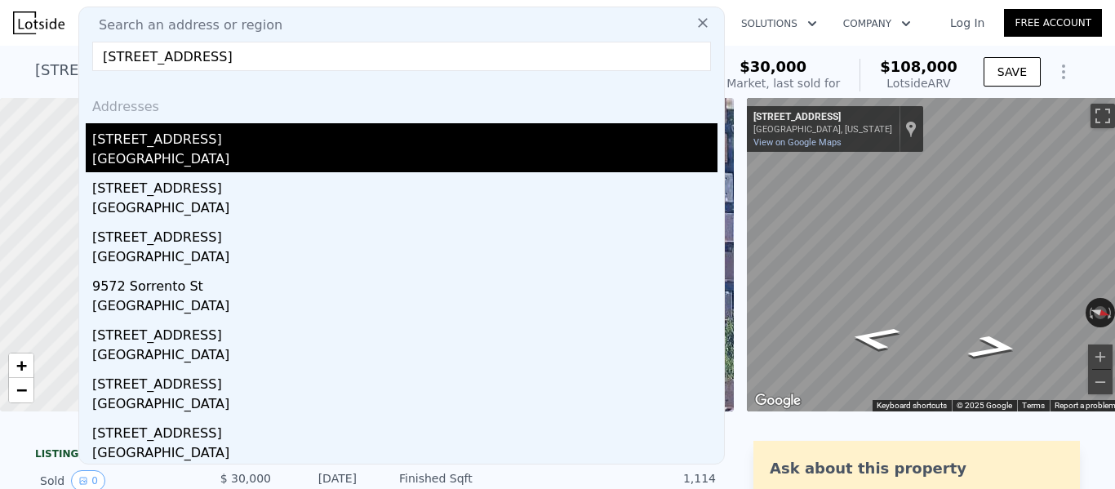
type input "[STREET_ADDRESS]"
click at [245, 158] on div "[GEOGRAPHIC_DATA]" at bounding box center [404, 160] width 625 height 23
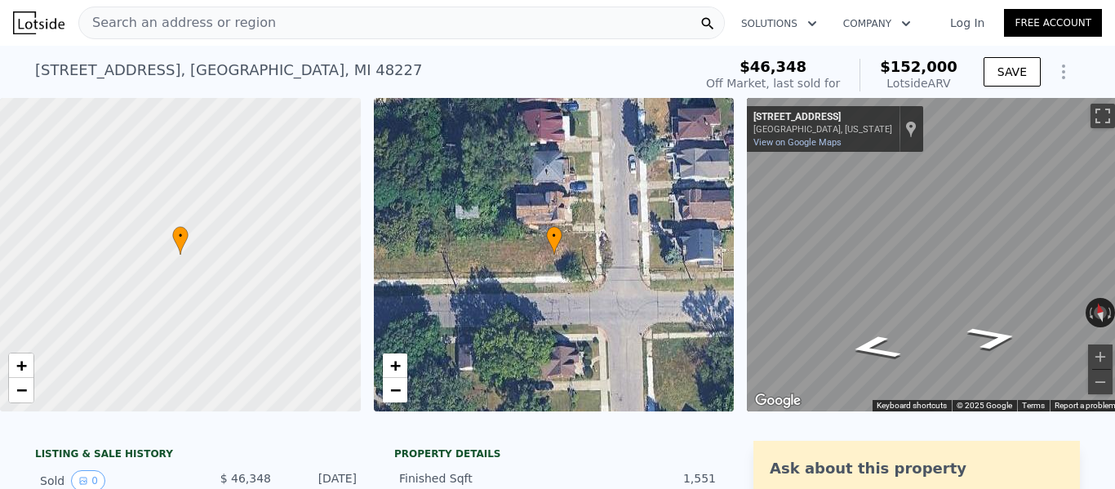
click at [321, 25] on div "Search an address or region" at bounding box center [401, 23] width 647 height 33
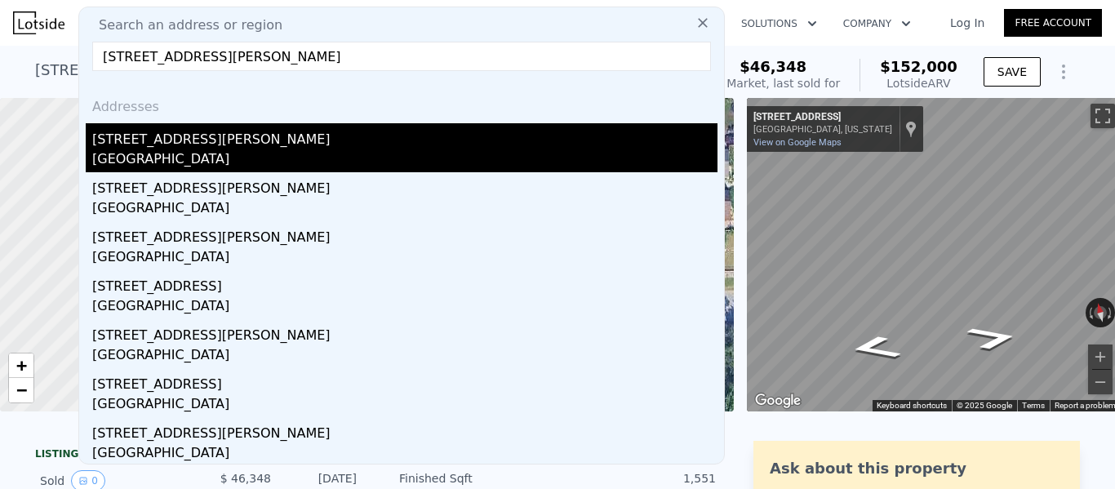
type input "[STREET_ADDRESS][PERSON_NAME]"
click at [259, 152] on div "[GEOGRAPHIC_DATA]" at bounding box center [404, 160] width 625 height 23
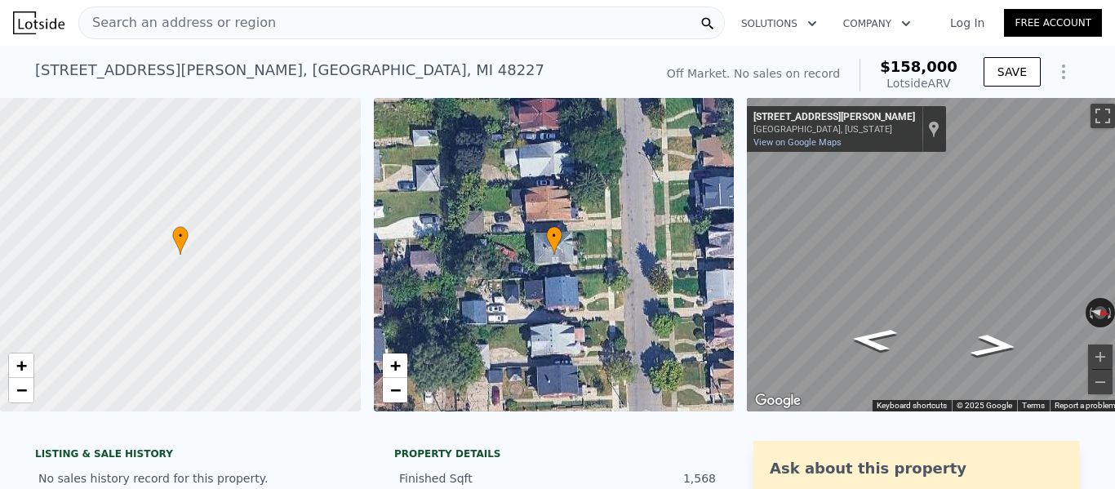
click at [625, 52] on div "[STREET_ADDRESS][PERSON_NAME] No sales on record (~ARV $158k )" at bounding box center [341, 75] width 612 height 46
drag, startPoint x: 959, startPoint y: 80, endPoint x: 710, endPoint y: 7, distance: 259.4
click at [889, 65] on div "Off Market. No sales on record $158,000 Lotside ARV" at bounding box center [813, 75] width 304 height 46
copy div "$158,000 Lotside ARV"
click at [472, 24] on div "Search an address or region" at bounding box center [401, 23] width 647 height 33
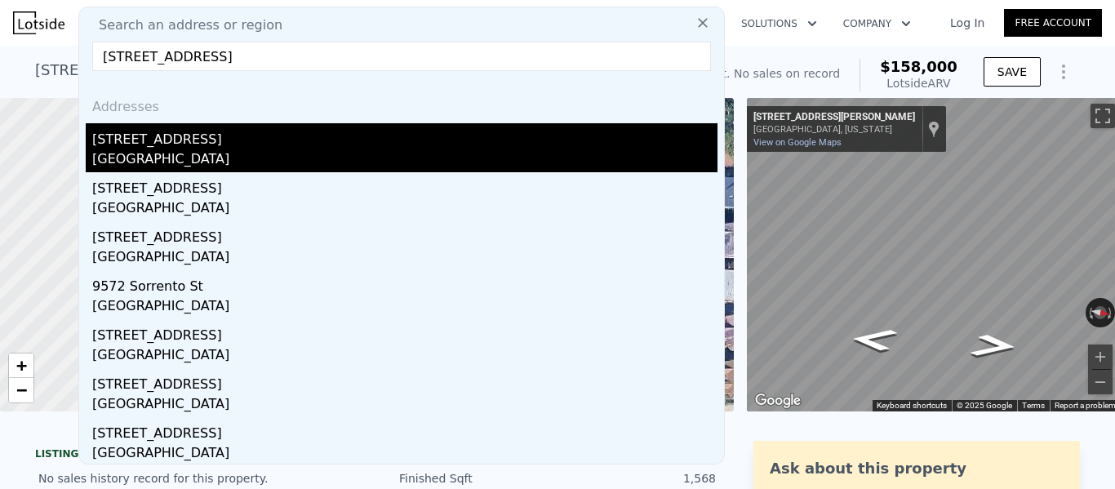
type input "[STREET_ADDRESS]"
click at [262, 145] on div "[STREET_ADDRESS]" at bounding box center [404, 136] width 625 height 26
type input "3"
type input "1226"
type input "2050"
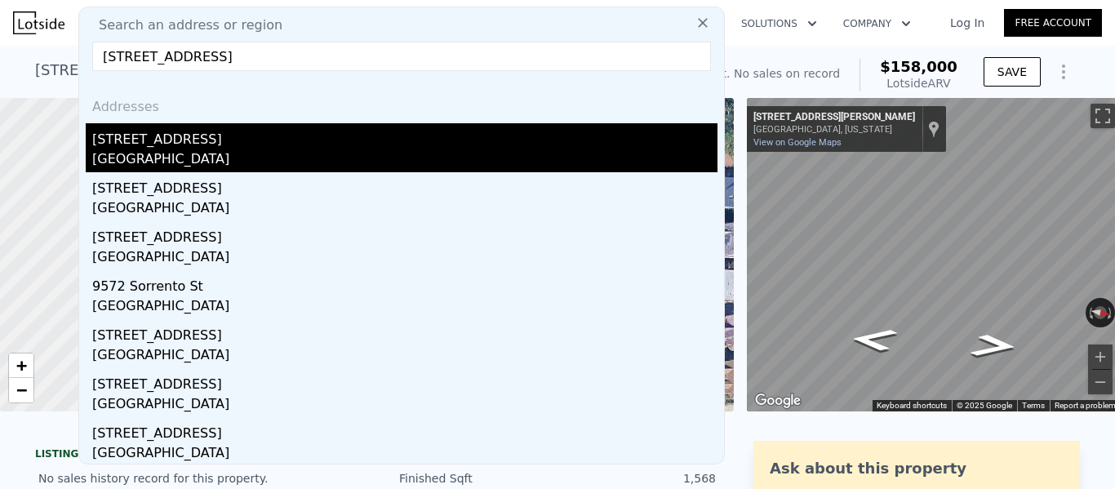
type input "3484.8"
type input "4791.6"
type input "$ 152,000"
type input "4"
type input "$ 91,821"
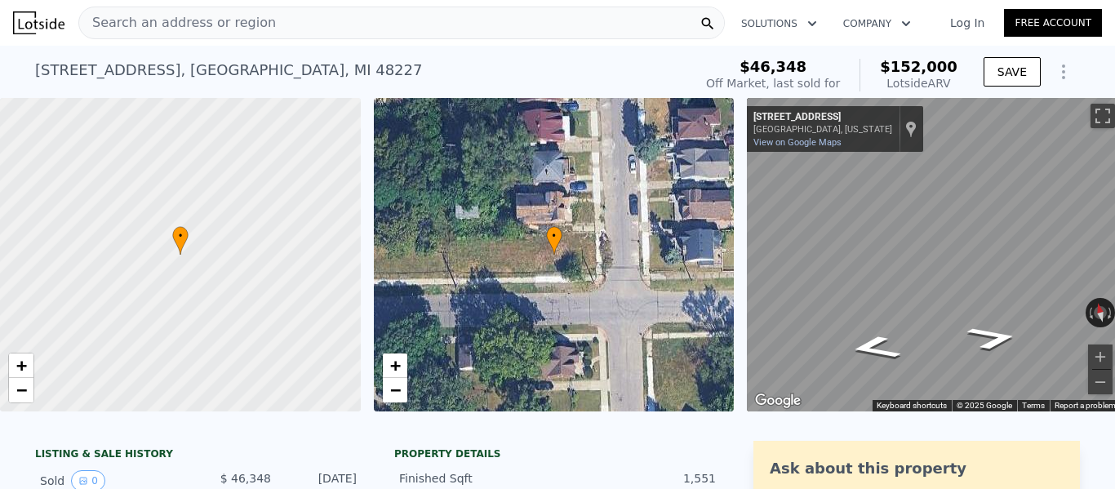
click at [274, 18] on div "Search an address or region" at bounding box center [401, 23] width 647 height 33
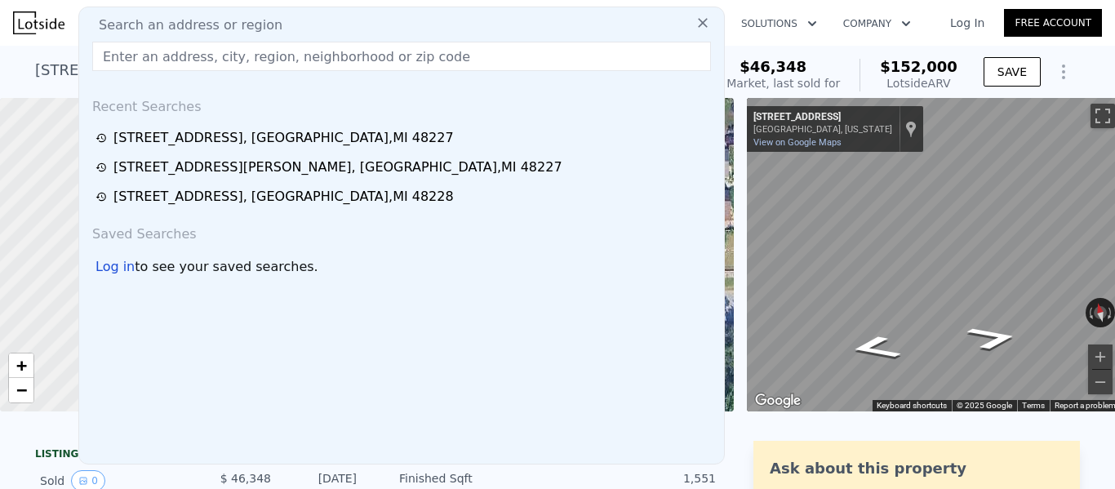
click at [368, 48] on input "text" at bounding box center [401, 56] width 619 height 29
click at [336, 49] on input "text" at bounding box center [401, 56] width 619 height 29
type input "V"
paste input "[STREET_ADDRESS][PERSON_NAME]"
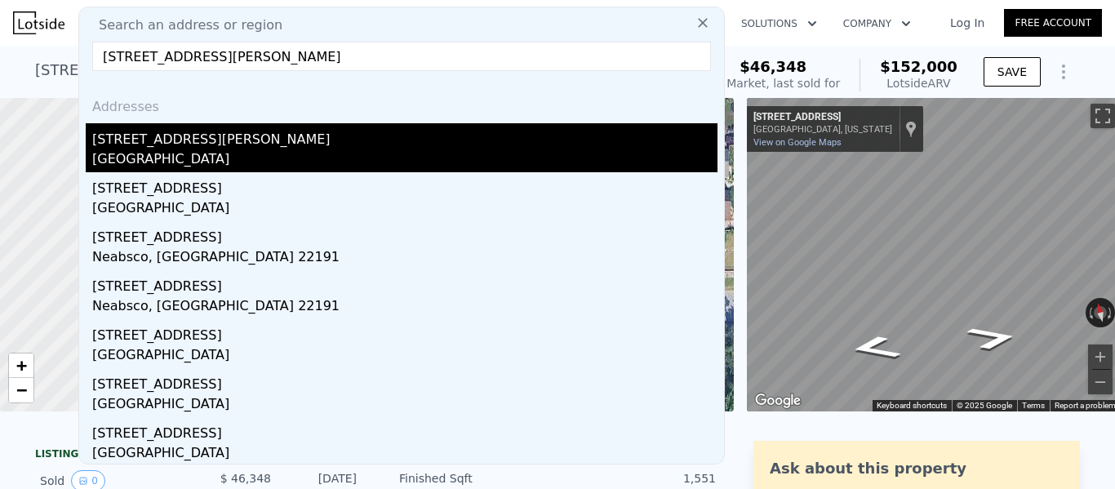
type input "[STREET_ADDRESS][PERSON_NAME]"
click at [240, 150] on div "[GEOGRAPHIC_DATA]" at bounding box center [404, 160] width 625 height 23
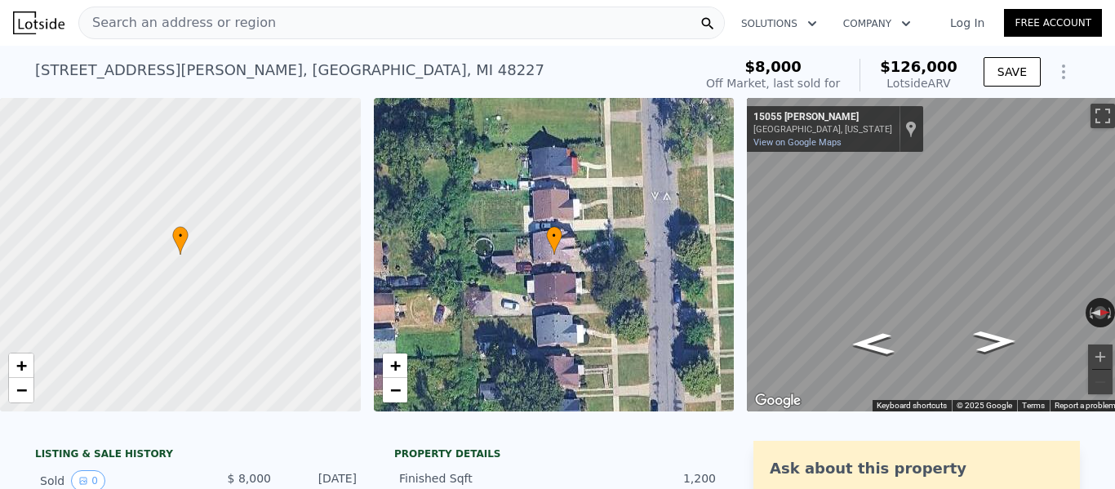
drag, startPoint x: 955, startPoint y: 85, endPoint x: 896, endPoint y: 69, distance: 61.8
click at [896, 69] on div "$126,000 Lotside ARV" at bounding box center [909, 75] width 98 height 33
copy div "$126,000 Lotside ARV"
drag, startPoint x: 767, startPoint y: 59, endPoint x: 855, endPoint y: 89, distance: 93.2
click at [855, 89] on div "$8,000 Off Market, last sold for $126,000 Lotside ARV" at bounding box center [831, 75] width 251 height 33
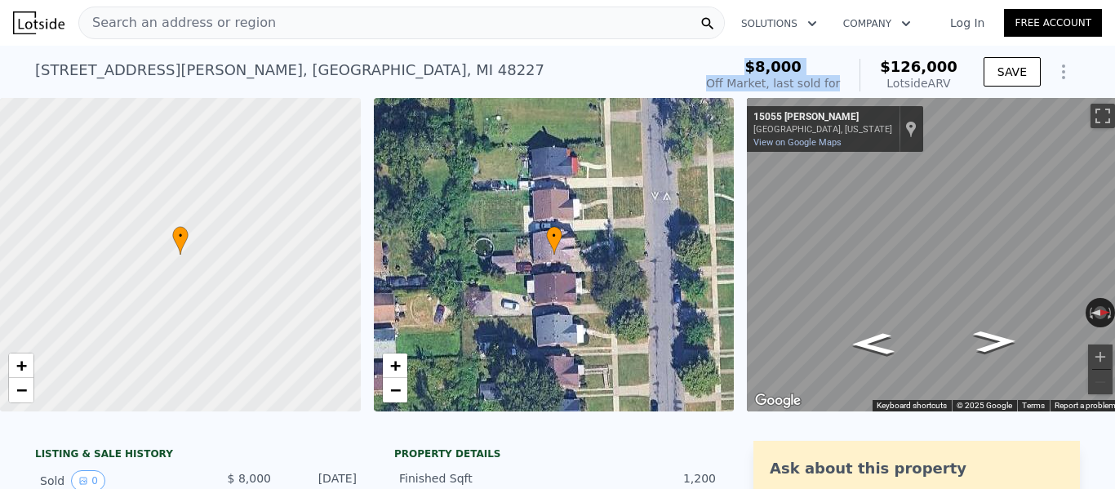
copy div "$8,000 Off Market, last sold for"
click at [359, 24] on div "Search an address or region" at bounding box center [401, 23] width 647 height 33
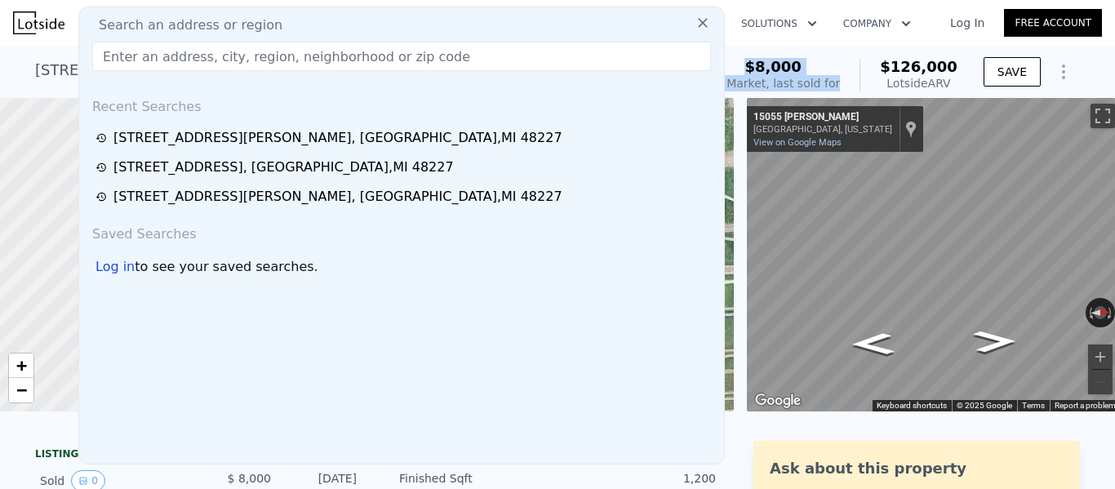
click at [323, 13] on div "Search an address or region Recent Searches [STREET_ADDRESS][PERSON_NAME] [STRE…" at bounding box center [401, 236] width 647 height 458
click at [307, 65] on input "text" at bounding box center [401, 56] width 619 height 29
paste input "[STREET_ADDRESS][PERSON_NAME]"
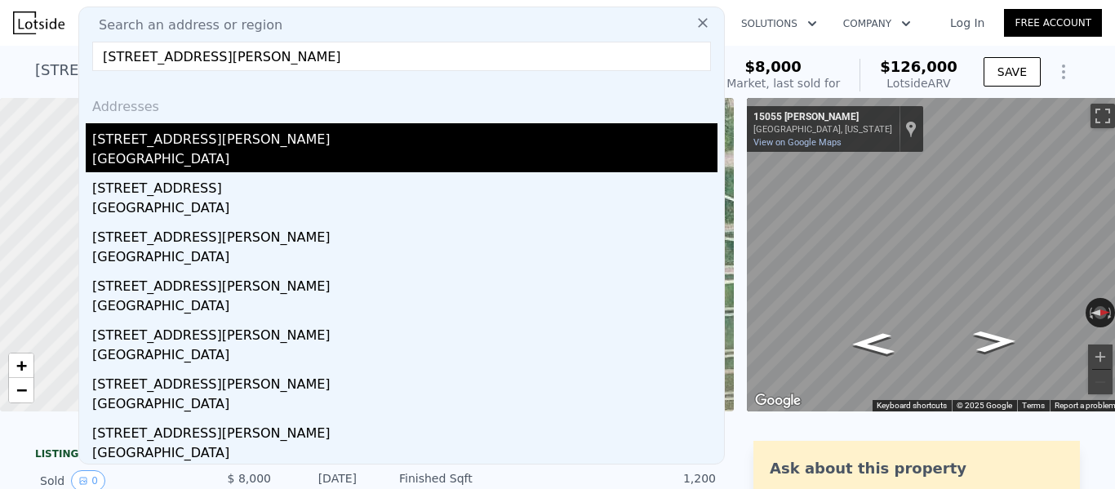
type input "[STREET_ADDRESS][PERSON_NAME]"
click at [322, 137] on div "[STREET_ADDRESS][PERSON_NAME]" at bounding box center [404, 136] width 625 height 26
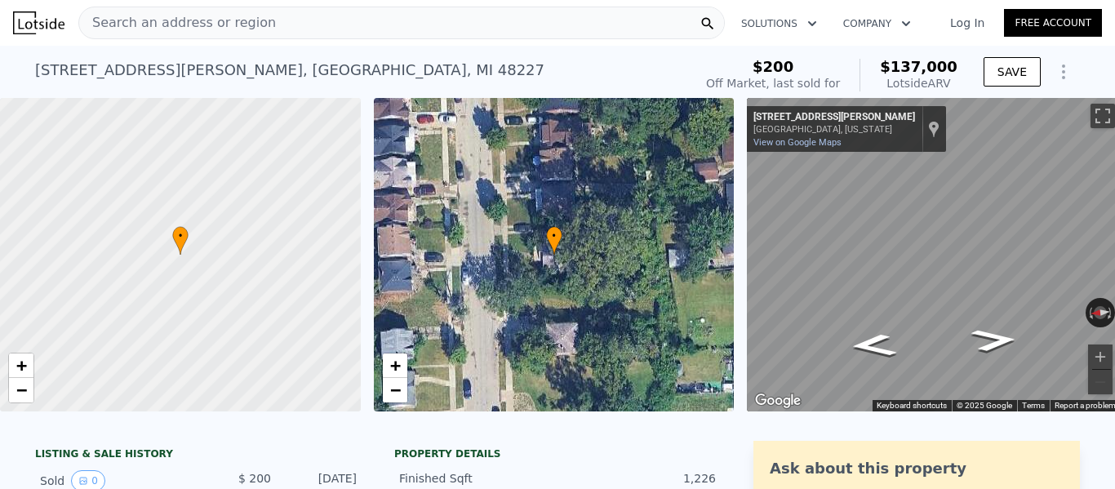
drag, startPoint x: 956, startPoint y: 84, endPoint x: 892, endPoint y: 67, distance: 66.0
click at [892, 67] on div "$200 Off Market, last sold for $137,000 Lotside ARV" at bounding box center [832, 75] width 265 height 46
copy div "$137,000 Lotside ARV"
click at [322, 15] on div "Search an address or region" at bounding box center [401, 23] width 647 height 33
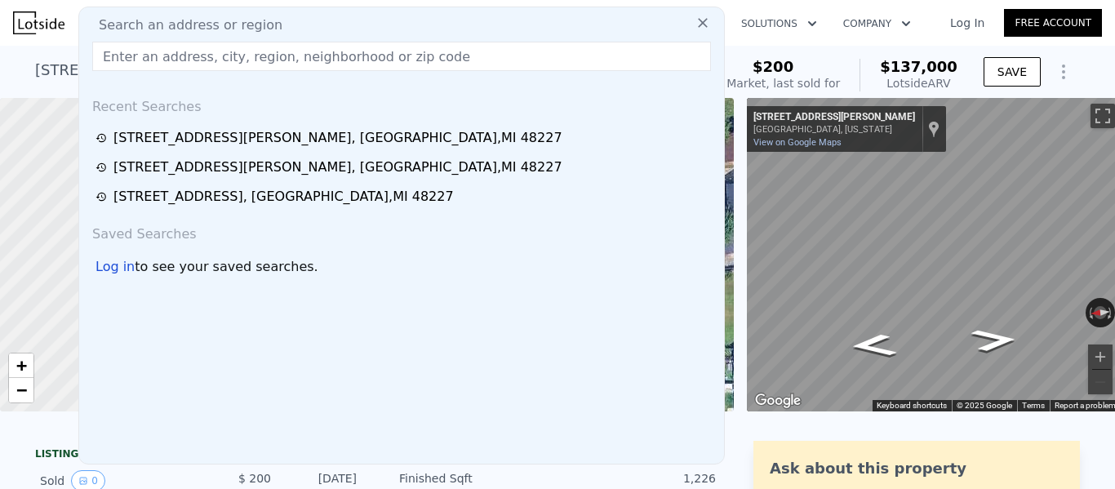
click at [322, 15] on div "Search an address or region Recent Searches [STREET_ADDRESS][PERSON_NAME] [STRE…" at bounding box center [401, 236] width 647 height 458
click at [311, 55] on input "text" at bounding box center [401, 56] width 619 height 29
click at [343, 46] on input "text" at bounding box center [401, 56] width 619 height 29
click at [188, 59] on input "text" at bounding box center [401, 56] width 619 height 29
paste input "[STREET_ADDRESS][PERSON_NAME]"
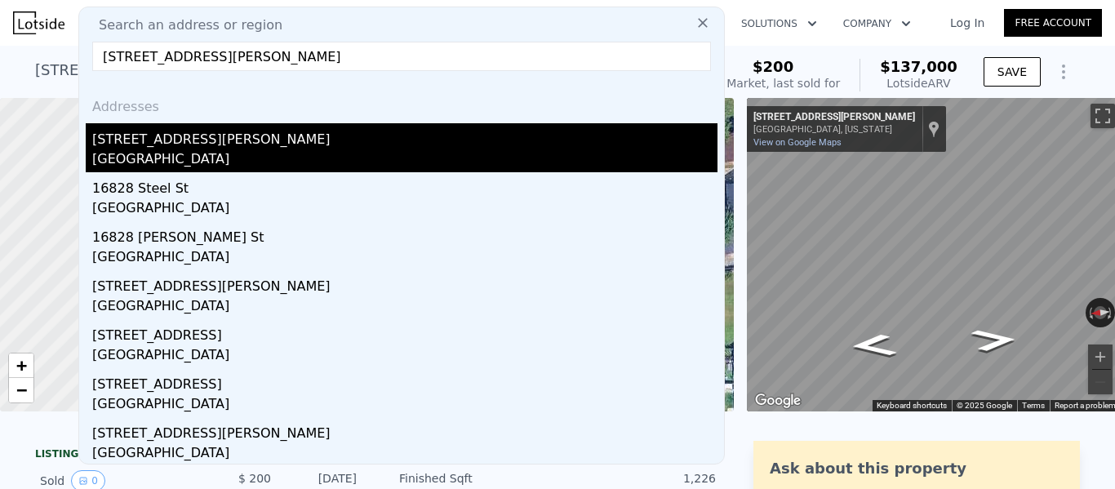
type input "[STREET_ADDRESS][PERSON_NAME]"
click at [185, 149] on div "[STREET_ADDRESS][PERSON_NAME]" at bounding box center [404, 136] width 625 height 26
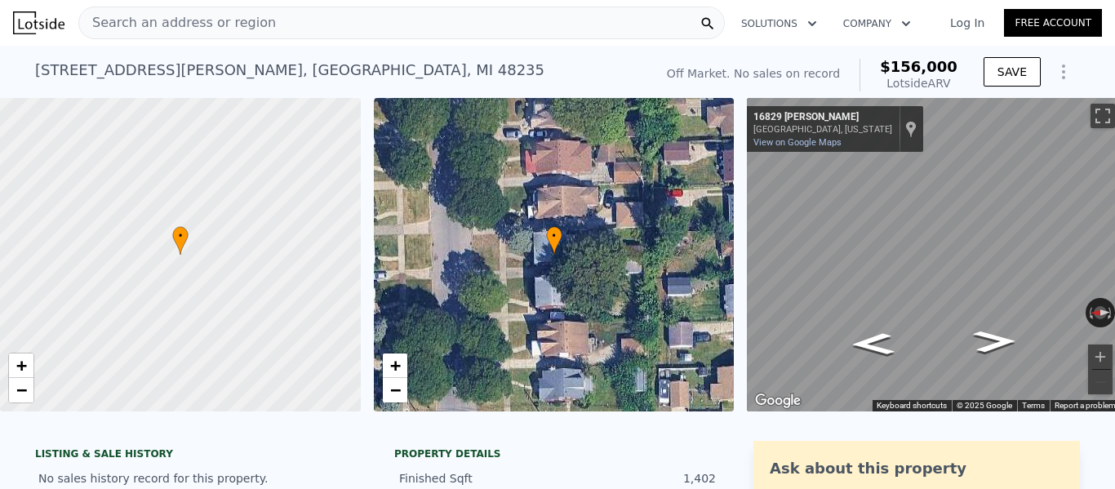
click at [266, 29] on div "Search an address or region" at bounding box center [401, 23] width 647 height 33
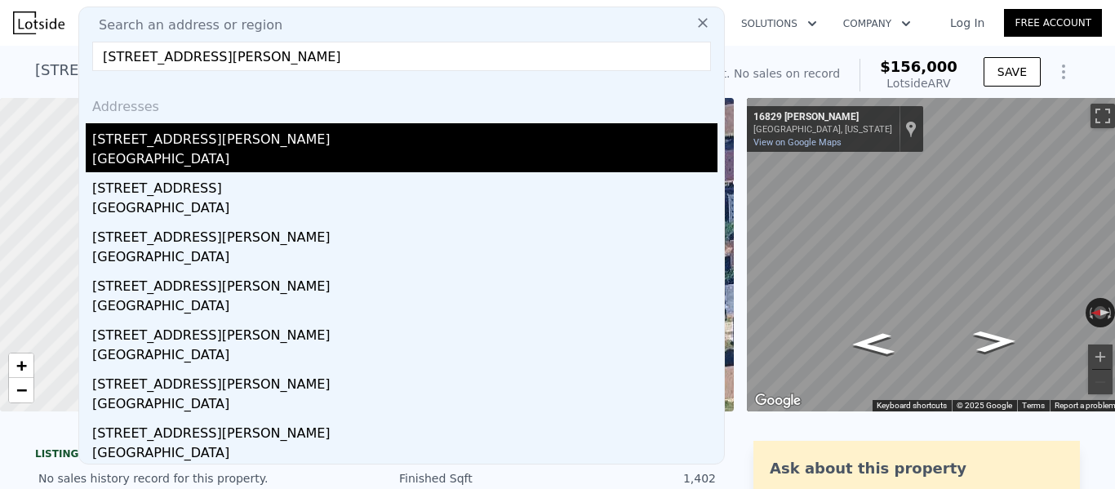
type input "[STREET_ADDRESS][PERSON_NAME]"
click at [199, 136] on div "[STREET_ADDRESS][PERSON_NAME]" at bounding box center [404, 136] width 625 height 26
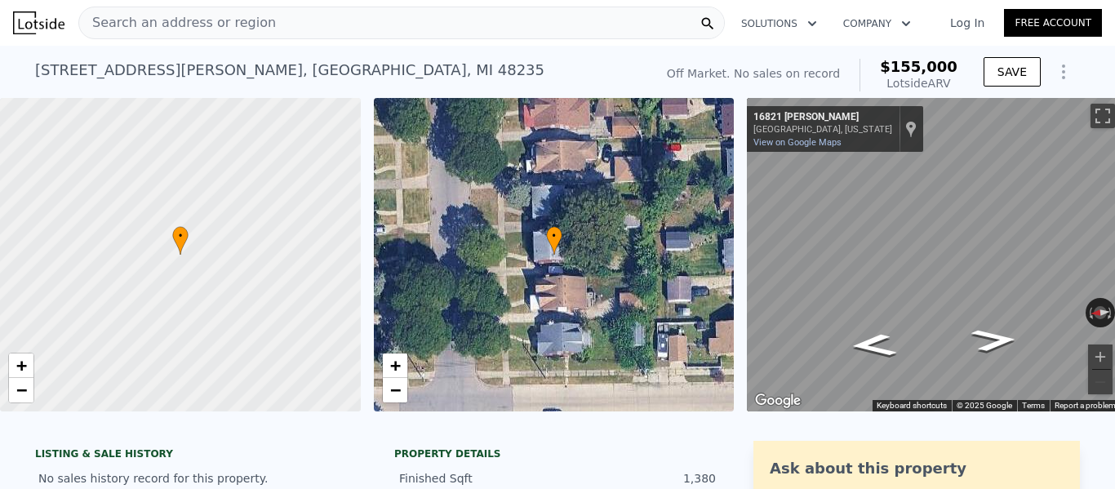
drag, startPoint x: 918, startPoint y: 73, endPoint x: 896, endPoint y: 62, distance: 24.1
click at [896, 62] on div "Off Market. No sales on record $155,000 Lotside ARV" at bounding box center [813, 75] width 304 height 46
copy div "$155,000 Lotside ARV"
click at [528, 29] on div "Search an address or region" at bounding box center [401, 23] width 647 height 33
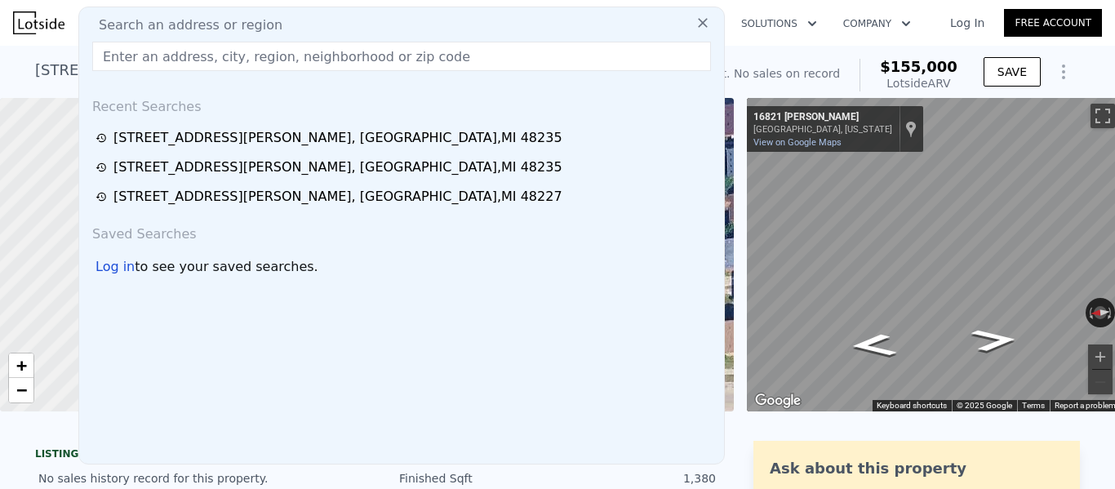
type input "[STREET_ADDRESS][PERSON_NAME]"
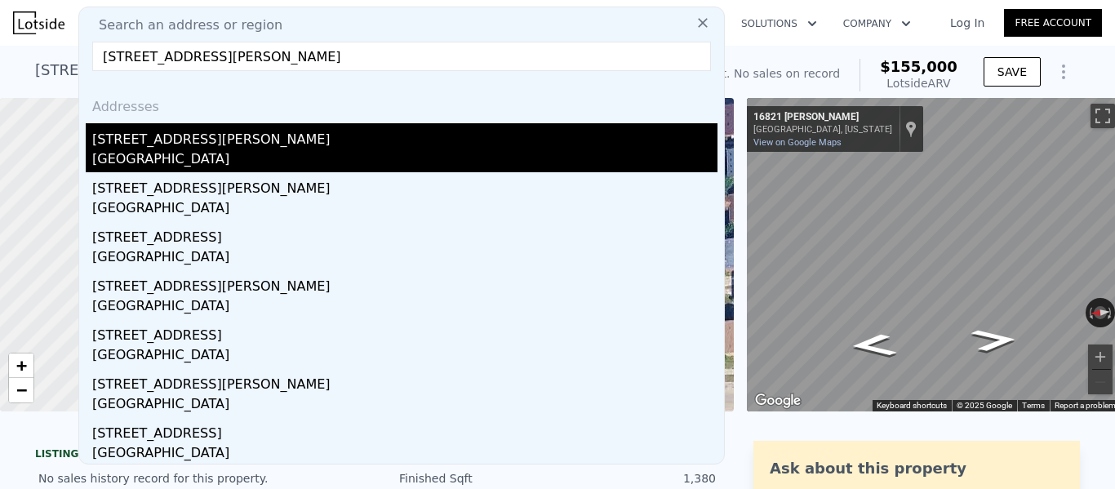
click at [244, 151] on div "[GEOGRAPHIC_DATA]" at bounding box center [404, 160] width 625 height 23
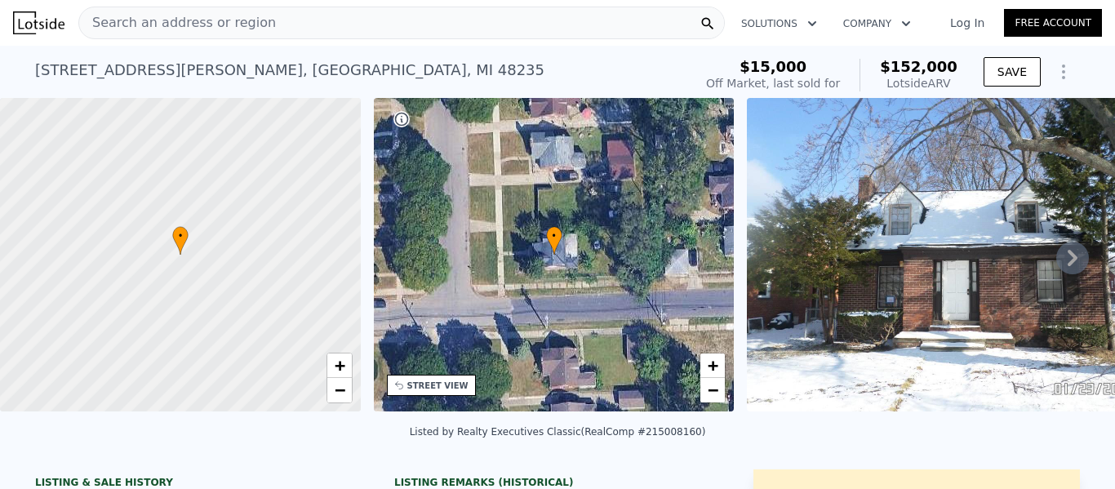
click at [956, 86] on div "$15,000 Off Market, last sold for $152,000 Lotside ARV" at bounding box center [832, 75] width 265 height 46
copy div "$152,000 Lotside ARV"
click at [205, 29] on span "Search an address or region" at bounding box center [177, 23] width 197 height 20
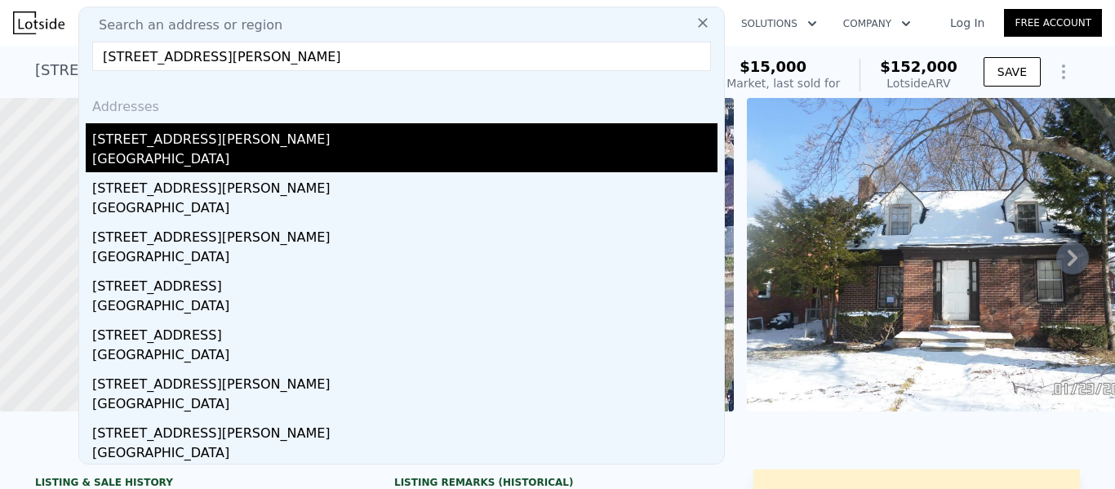
type input "[STREET_ADDRESS][PERSON_NAME]"
click at [201, 153] on div "[GEOGRAPHIC_DATA]" at bounding box center [404, 160] width 625 height 23
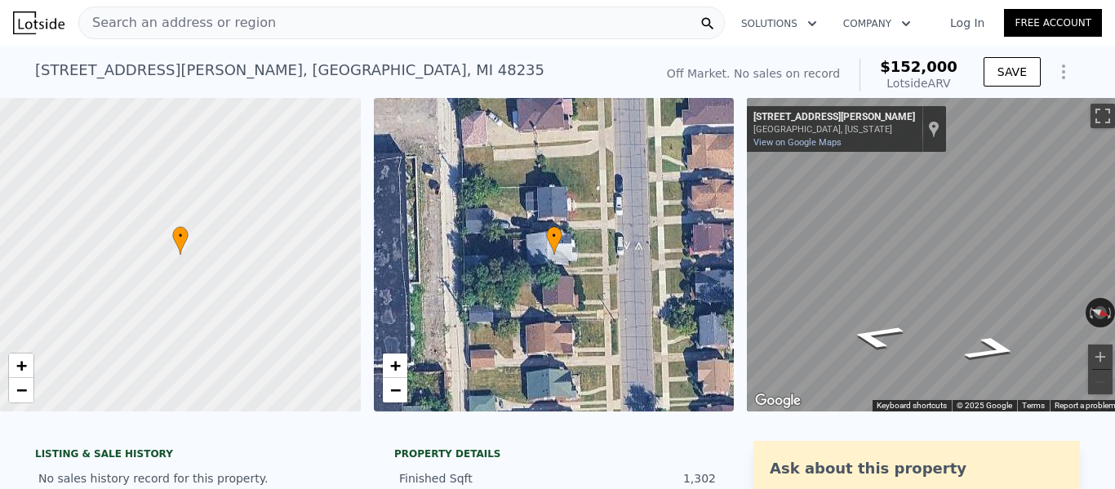
drag, startPoint x: 959, startPoint y: 86, endPoint x: 896, endPoint y: 66, distance: 65.9
click at [896, 66] on div "Off Market. No sales on record $152,000 Lotside ARV" at bounding box center [813, 75] width 304 height 46
click at [251, 25] on span "Search an address or region" at bounding box center [177, 23] width 197 height 20
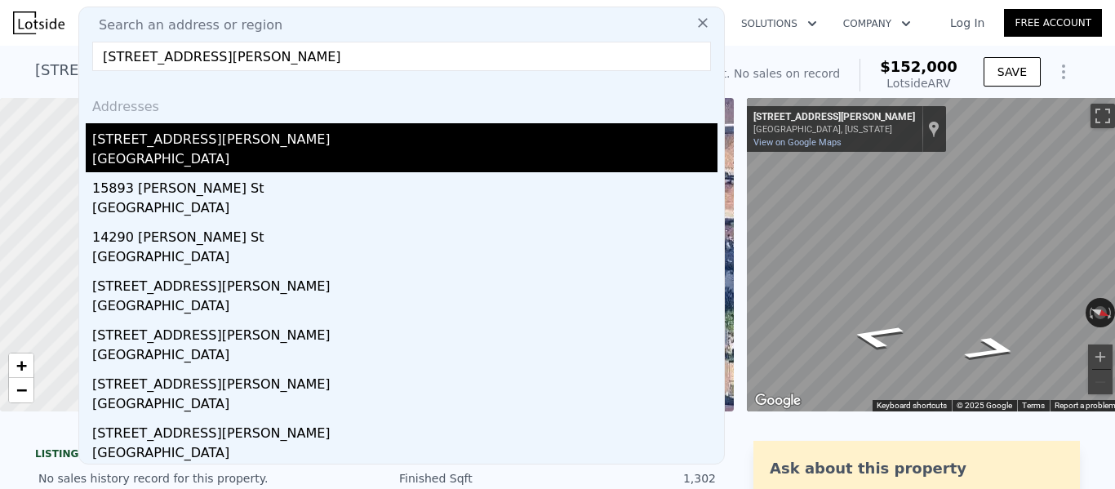
type input "[STREET_ADDRESS][PERSON_NAME]"
click at [189, 131] on div "[STREET_ADDRESS][PERSON_NAME]" at bounding box center [404, 136] width 625 height 26
type input "2"
type input "3"
type input "1033"
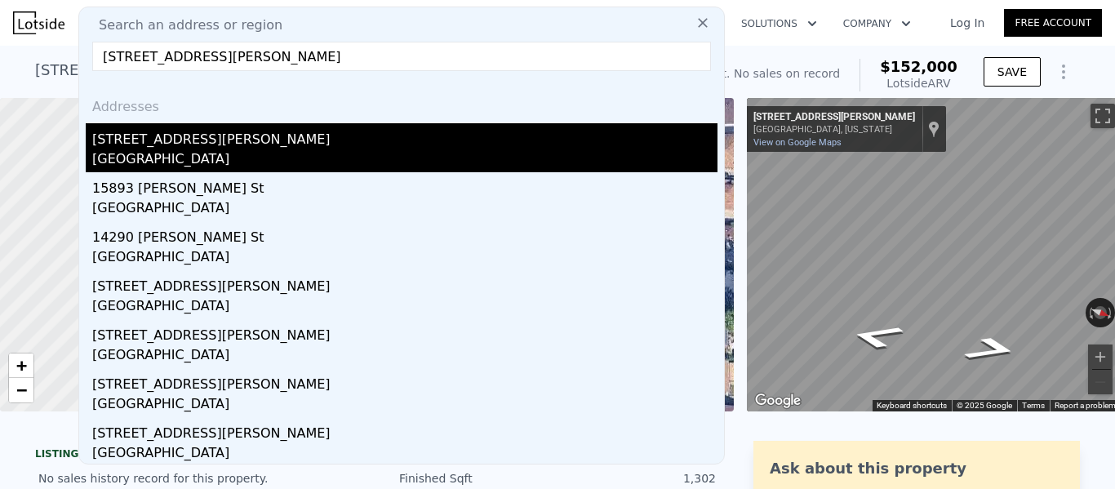
type input "1932"
type input "5227.2"
type input "$ 95,000"
type input "$ 2,104"
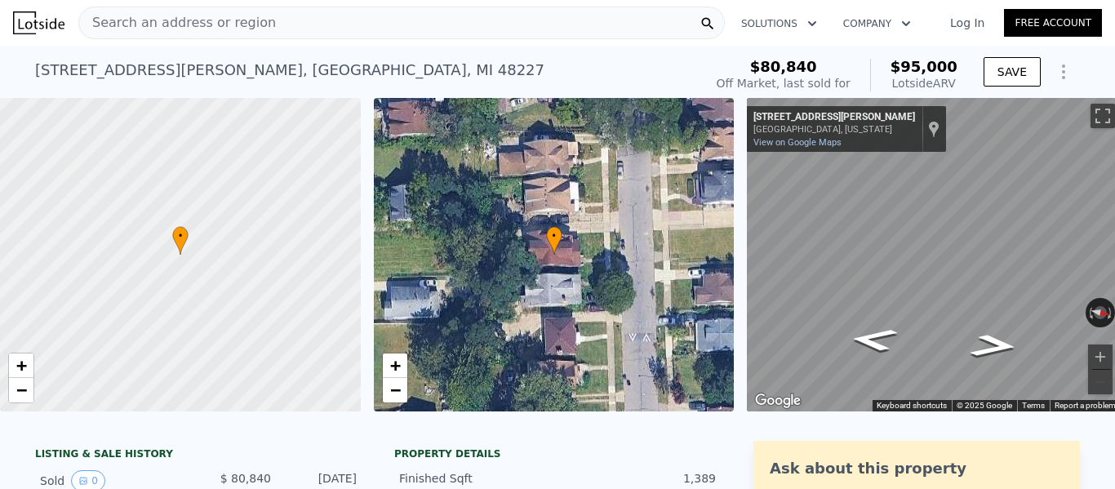
click at [283, 32] on div "Search an address or region" at bounding box center [401, 23] width 647 height 33
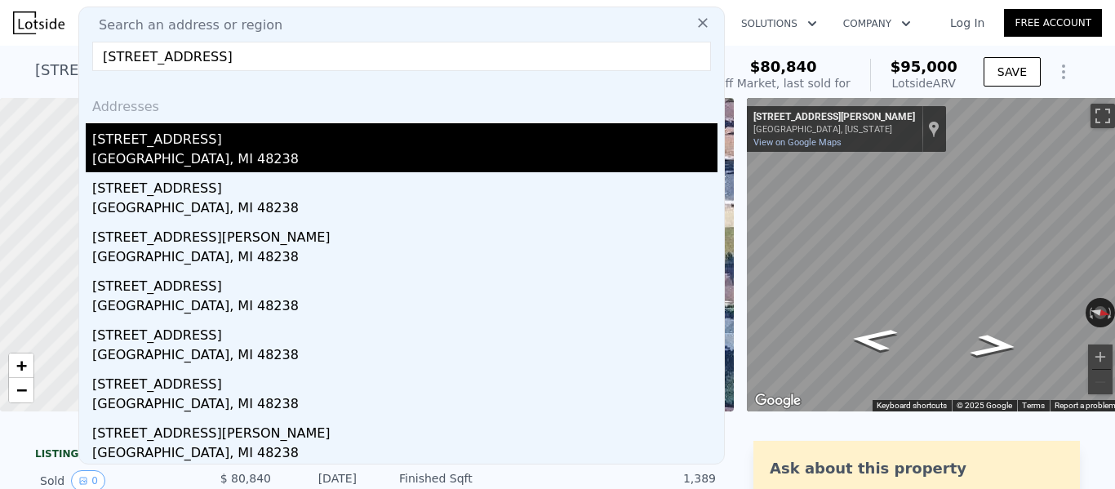
type input "[STREET_ADDRESS]"
click at [205, 140] on div "[STREET_ADDRESS]" at bounding box center [404, 136] width 625 height 26
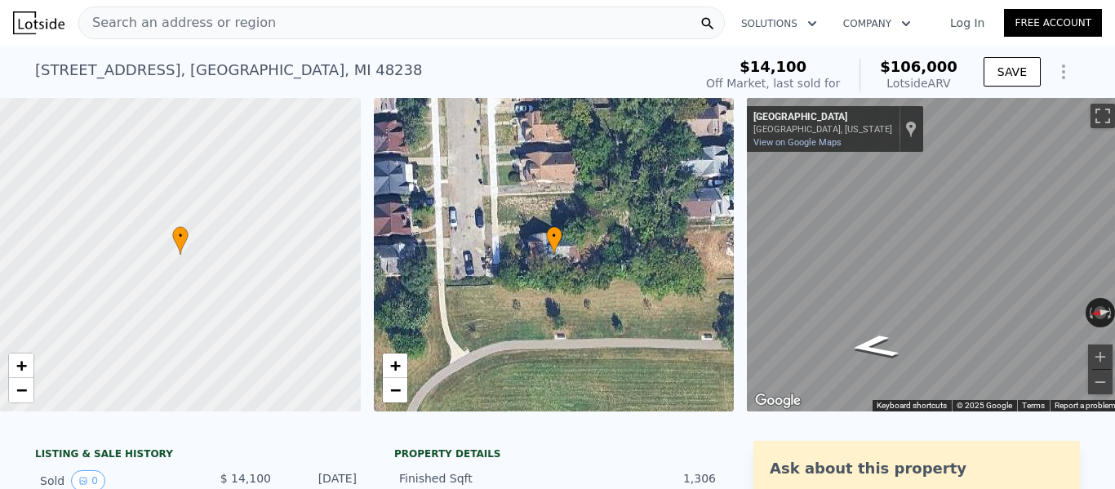
click at [314, 29] on div "Search an address or region" at bounding box center [401, 23] width 647 height 33
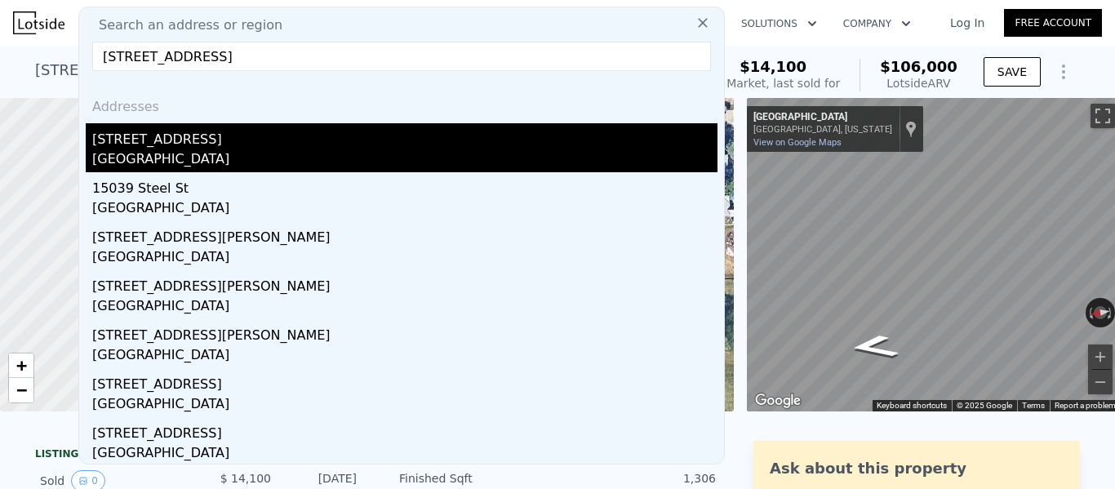
type input "[STREET_ADDRESS]"
click at [224, 132] on div "[STREET_ADDRESS]" at bounding box center [404, 136] width 625 height 26
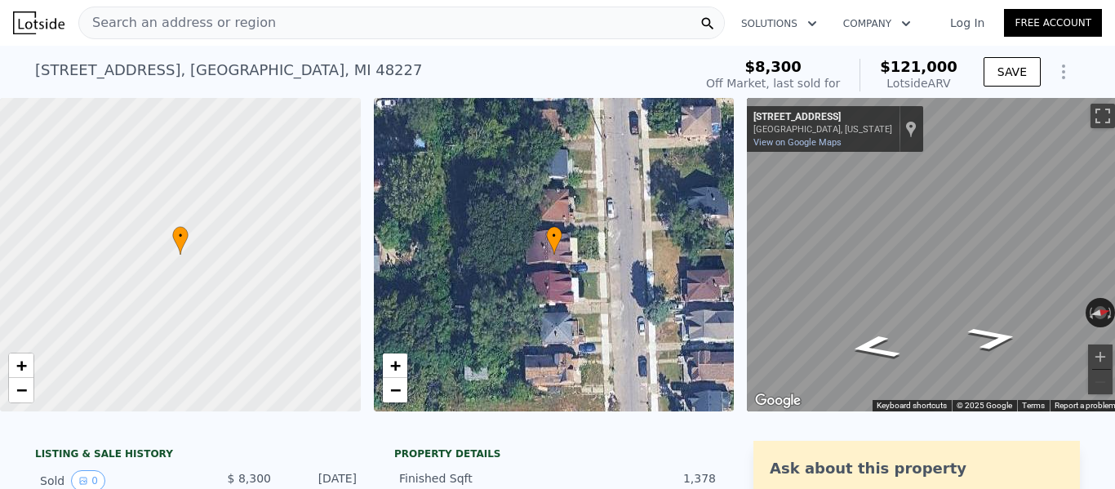
drag, startPoint x: 957, startPoint y: 86, endPoint x: 891, endPoint y: 69, distance: 68.3
click at [891, 69] on div "$8,300 Off Market, last sold for $121,000 Lotside ARV" at bounding box center [832, 75] width 265 height 46
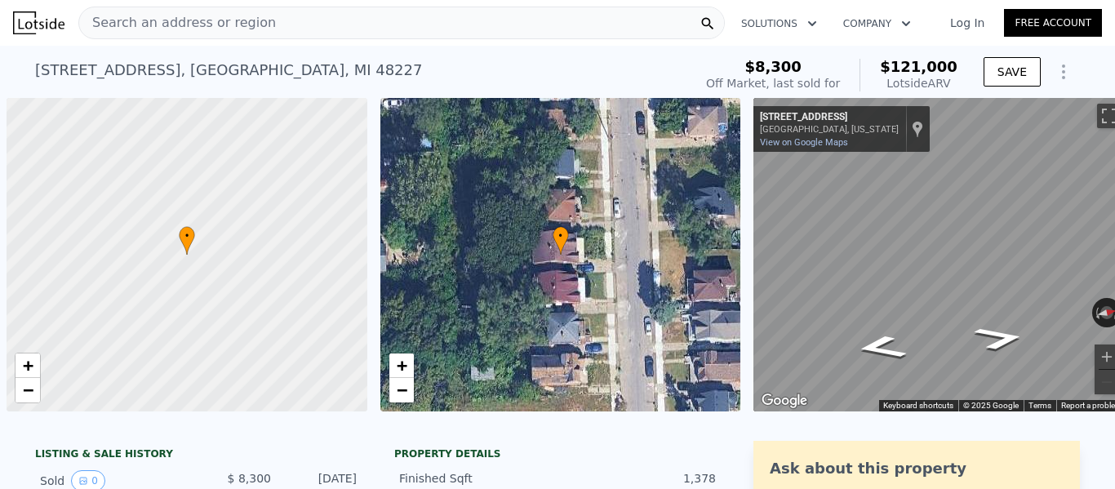
click at [731, 68] on div "15039 Sorrento St , Detroit , MI 48227 Sold Nov 2018 for $8,300 (~ARV $121k ) $…" at bounding box center [557, 75] width 1045 height 46
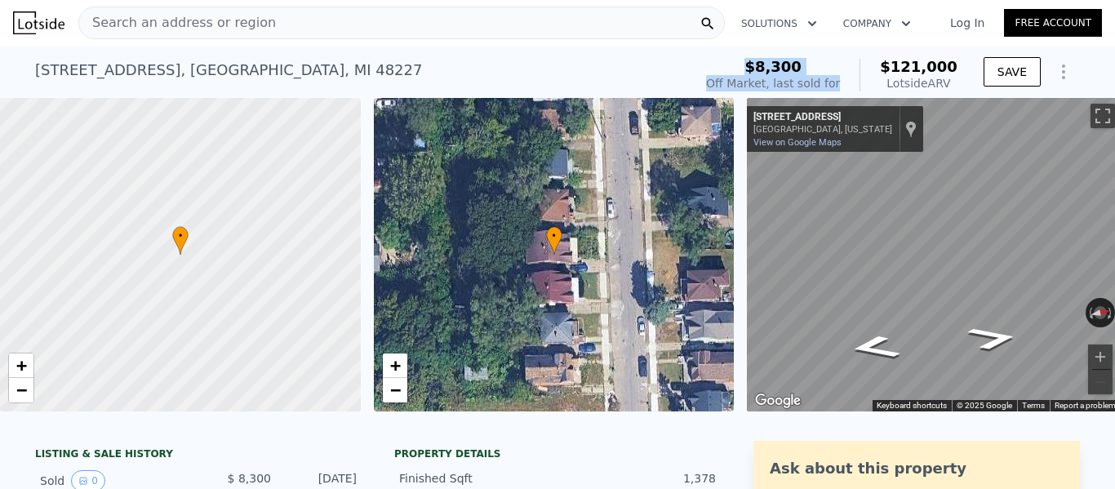
click at [277, 20] on div "Search an address or region" at bounding box center [401, 23] width 647 height 33
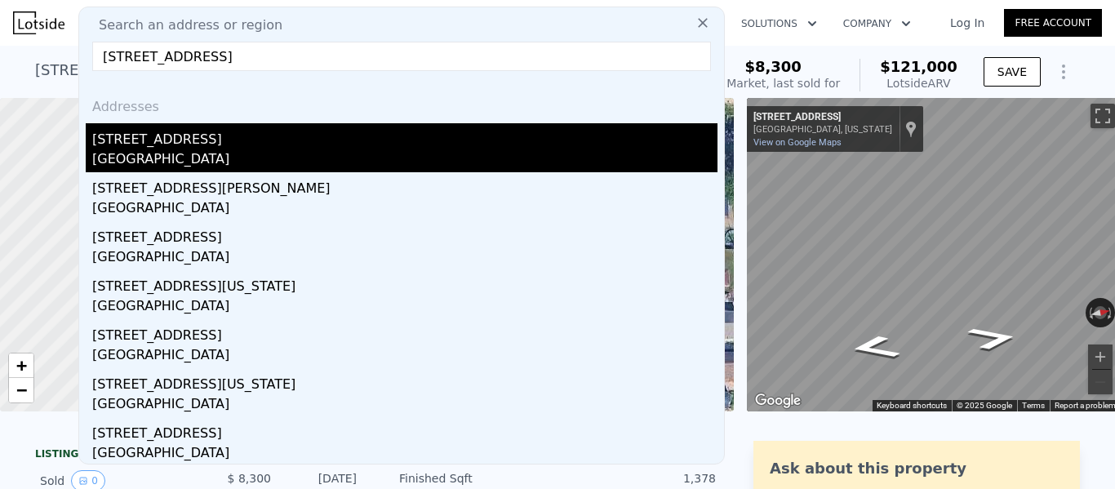
type input "17201 Quincy St Detroit, MI 48221"
click at [199, 155] on div "Detroit, MI 48221" at bounding box center [404, 160] width 625 height 23
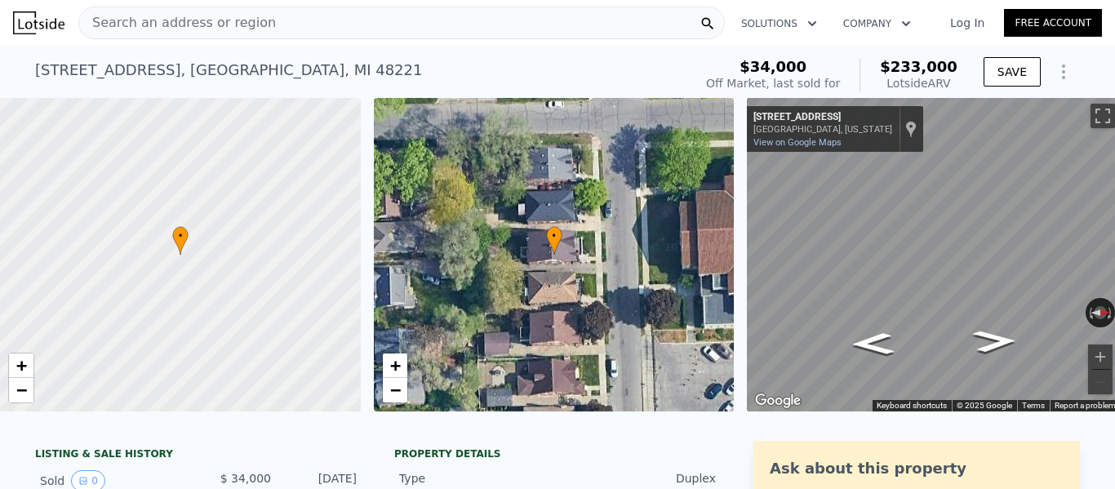
drag, startPoint x: 940, startPoint y: 82, endPoint x: 690, endPoint y: 2, distance: 262.6
click at [890, 65] on div "$233,000 Lotside ARV" at bounding box center [909, 75] width 98 height 33
copy div "$233,000 Lotside ARV"
click at [925, 72] on span "$233,000" at bounding box center [919, 66] width 78 height 17
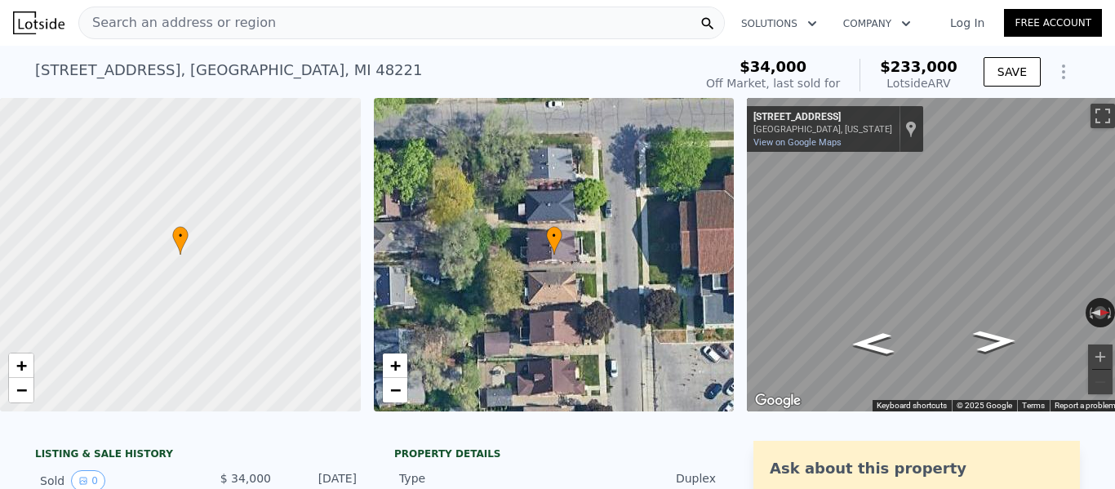
click at [925, 72] on span "$233,000" at bounding box center [919, 66] width 78 height 17
copy div "$233,000 Lotside ARV"
click at [918, 82] on div "Lotside ARV" at bounding box center [919, 83] width 78 height 16
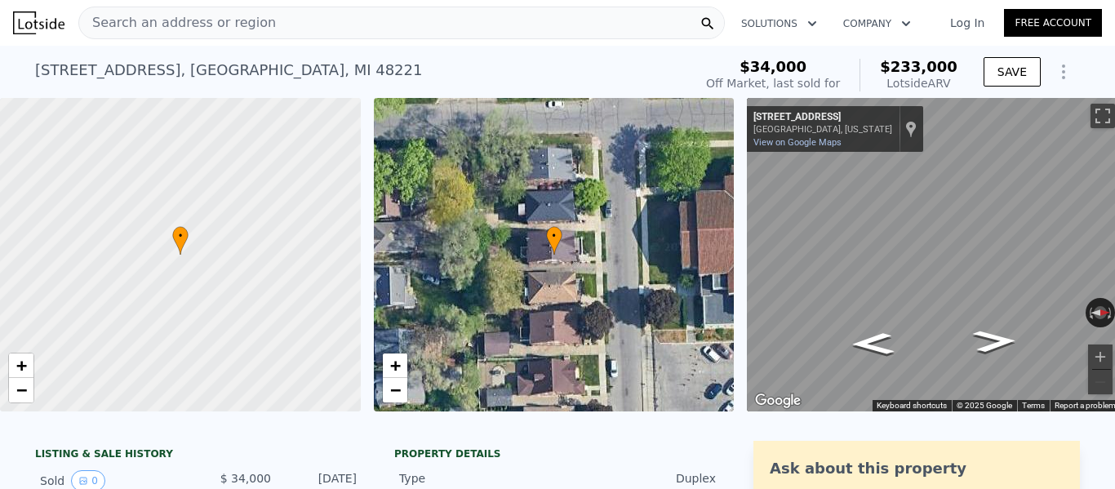
click at [918, 82] on div "Lotside ARV" at bounding box center [919, 83] width 78 height 16
copy div "$233,000 Lotside ARV"
click at [972, 84] on div "$34,000 Off Market, last sold for $233,000 Lotside ARV SAVE" at bounding box center [890, 75] width 380 height 46
click at [959, 81] on div "$34,000 Off Market, last sold for $233,000 Lotside ARV" at bounding box center [832, 75] width 265 height 46
click at [887, 62] on div "$34,000 Off Market, last sold for $233,000 Lotside ARV" at bounding box center [832, 75] width 265 height 46
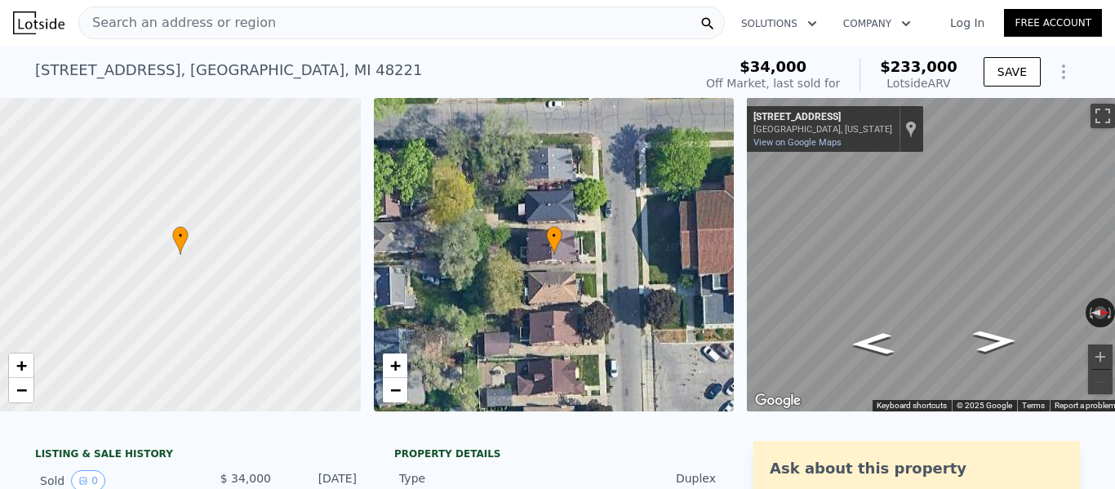
copy div "$233,000 Lotside ARV"
drag, startPoint x: 859, startPoint y: 82, endPoint x: 758, endPoint y: 67, distance: 102.4
click at [758, 67] on div "$34,000 Off Market, last sold for $233,000 Lotside ARV" at bounding box center [831, 75] width 251 height 33
copy div "$34,000 Off Market, last sold for"
click at [232, 27] on span "Search an address or region" at bounding box center [177, 23] width 197 height 20
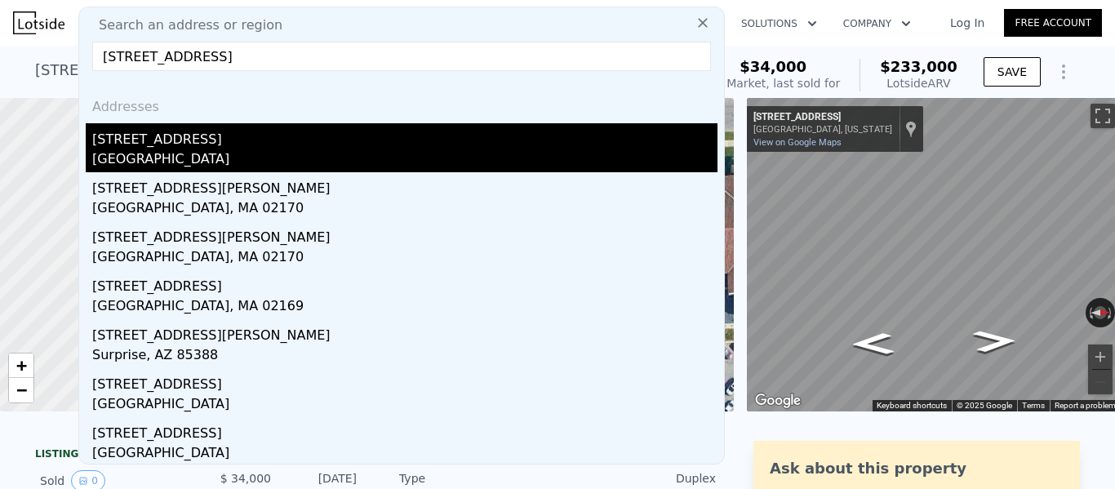
type input "17217 Quincy St"
click at [178, 136] on div "17217 Quincy St" at bounding box center [404, 136] width 625 height 26
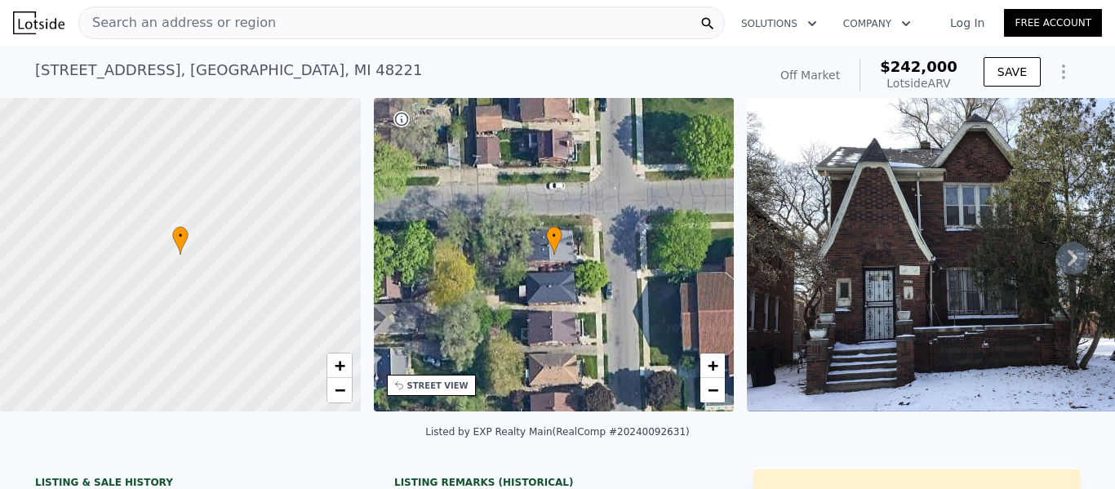
drag, startPoint x: 954, startPoint y: 86, endPoint x: 893, endPoint y: 69, distance: 62.6
click at [893, 69] on div "$242,000 Lotside ARV" at bounding box center [909, 75] width 98 height 33
copy div "$242,000 Lotside ARV"
click at [273, 20] on div "Search an address or region" at bounding box center [401, 23] width 647 height 33
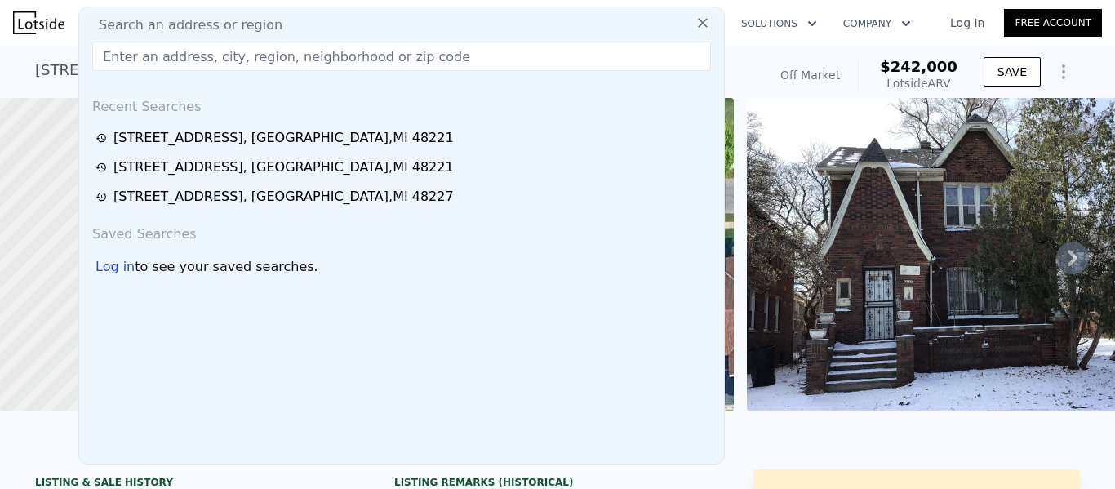
type input "15356 Littlefield St Detroit, MI 48227"
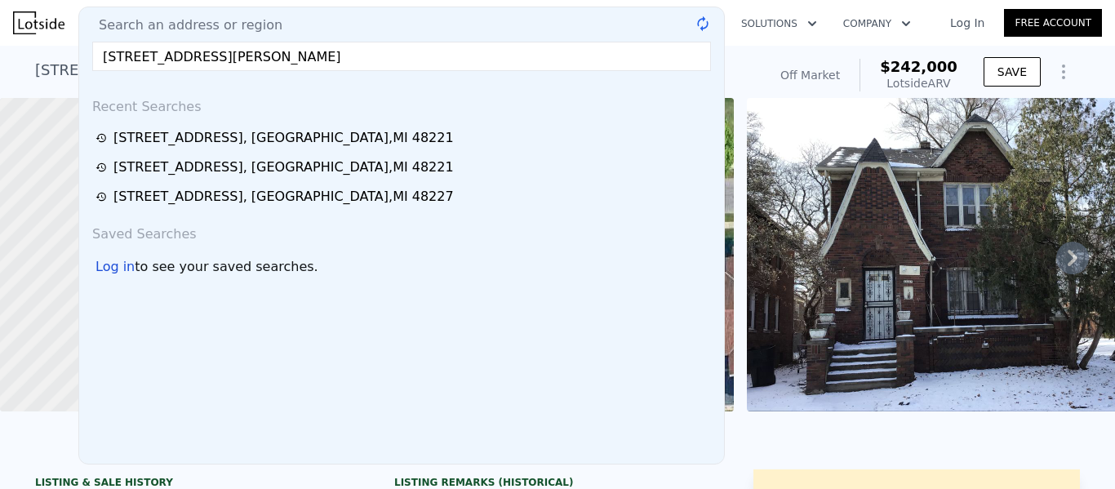
click at [278, 60] on input "15356 Littlefield St Detroit, MI 48227" at bounding box center [401, 56] width 619 height 29
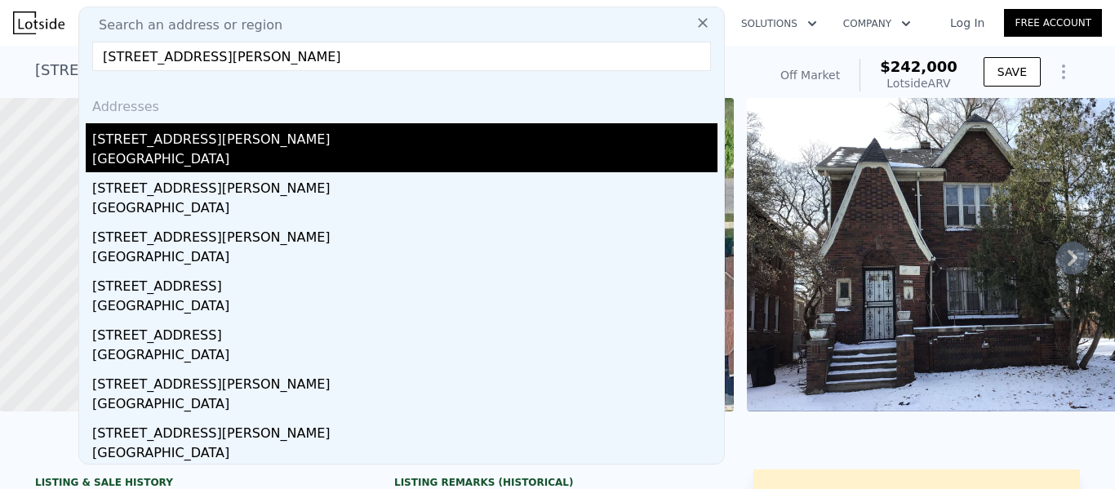
click at [249, 133] on div "15356 Littlefield St" at bounding box center [404, 136] width 625 height 26
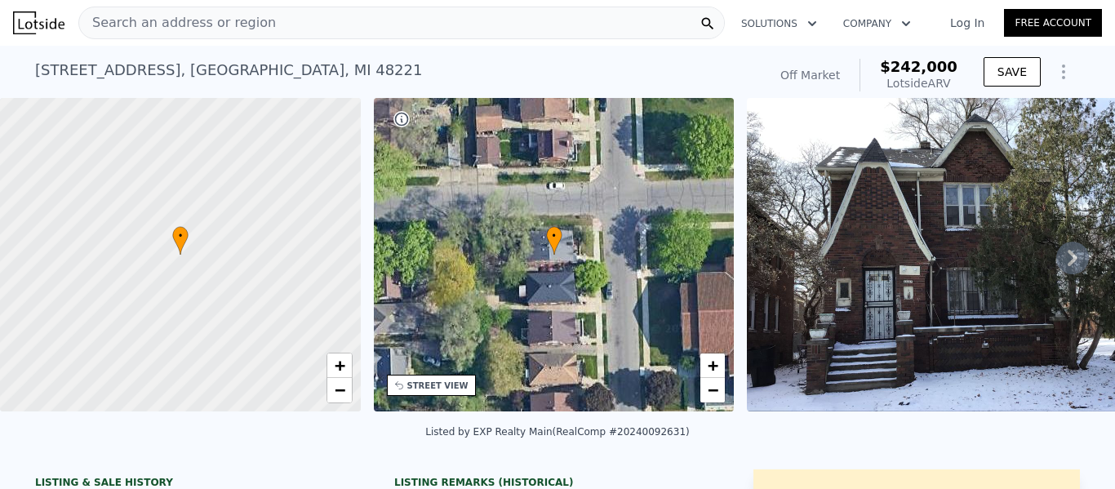
click at [225, 149] on div at bounding box center [180, 255] width 433 height 376
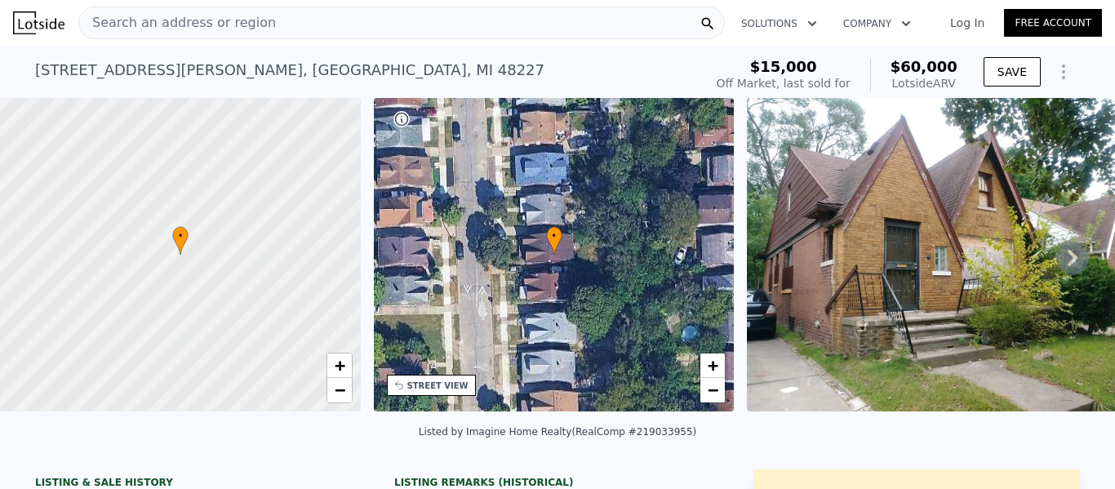
drag, startPoint x: 860, startPoint y: 82, endPoint x: 618, endPoint y: 0, distance: 255.1
click at [751, 47] on div "15356 Littlefield St , Detroit , MI 48227 Sold May 2019 for $15k (~ARV $60k ) $…" at bounding box center [557, 72] width 1045 height 52
click at [817, 74] on span "$15,000" at bounding box center [783, 66] width 67 height 17
click at [862, 78] on div "$15,000 Off Market, last sold for $60,000 Lotside ARV" at bounding box center [837, 75] width 241 height 33
